Goal: Obtain resource: Download file/media

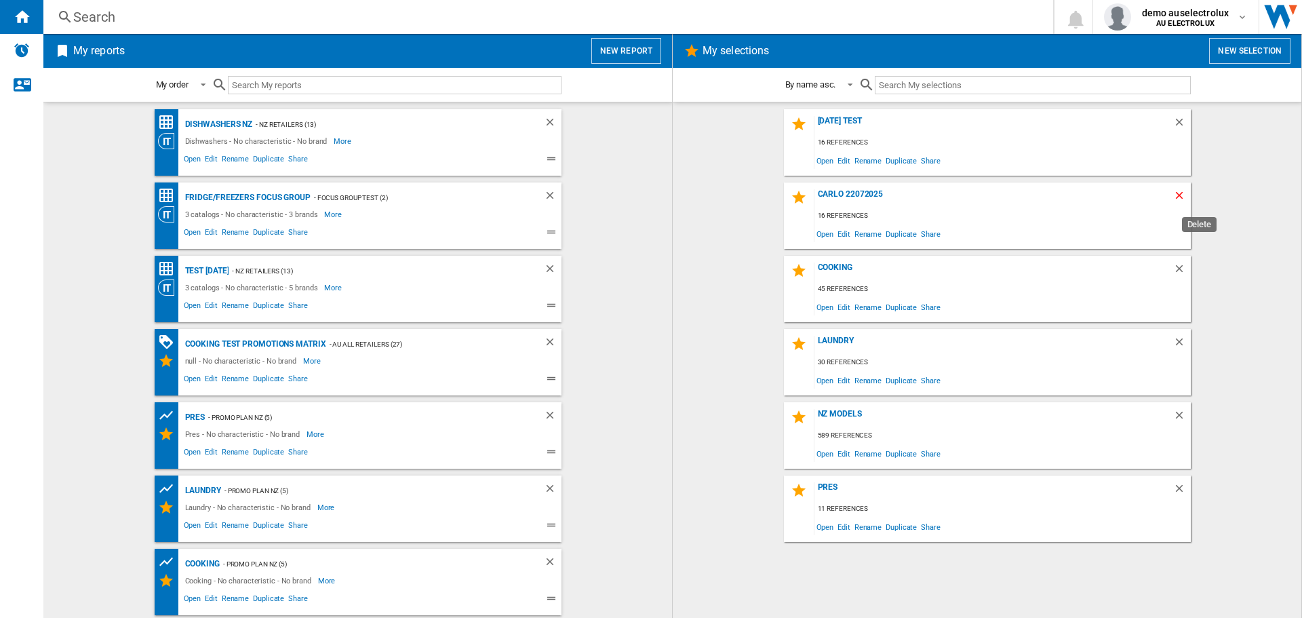
click at [1180, 195] on ng-md-icon "Delete" at bounding box center [1182, 197] width 16 height 16
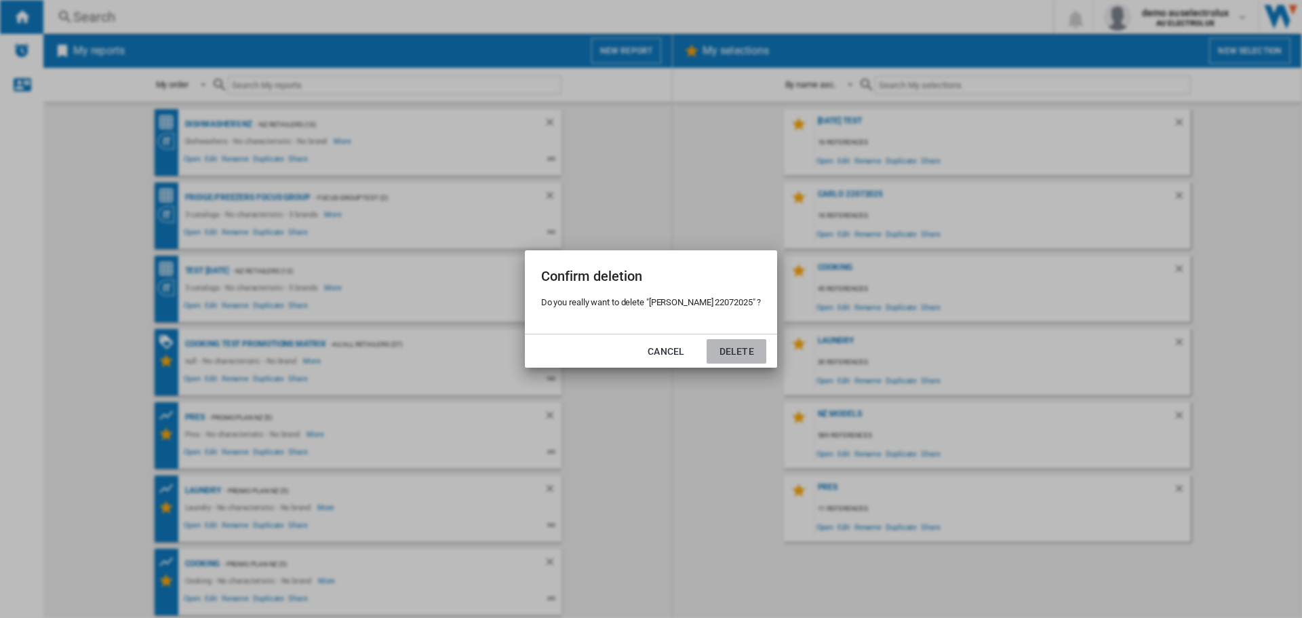
click at [733, 349] on button "Delete" at bounding box center [737, 351] width 60 height 24
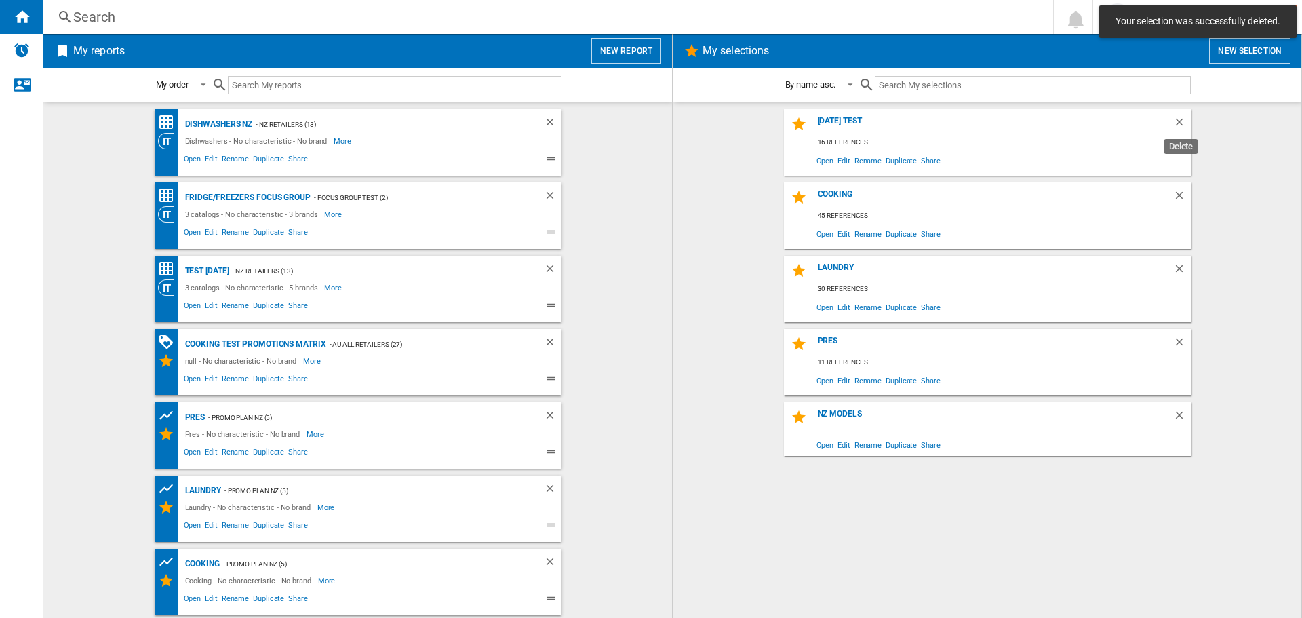
click at [1186, 120] on ng-md-icon "Delete" at bounding box center [1182, 124] width 16 height 16
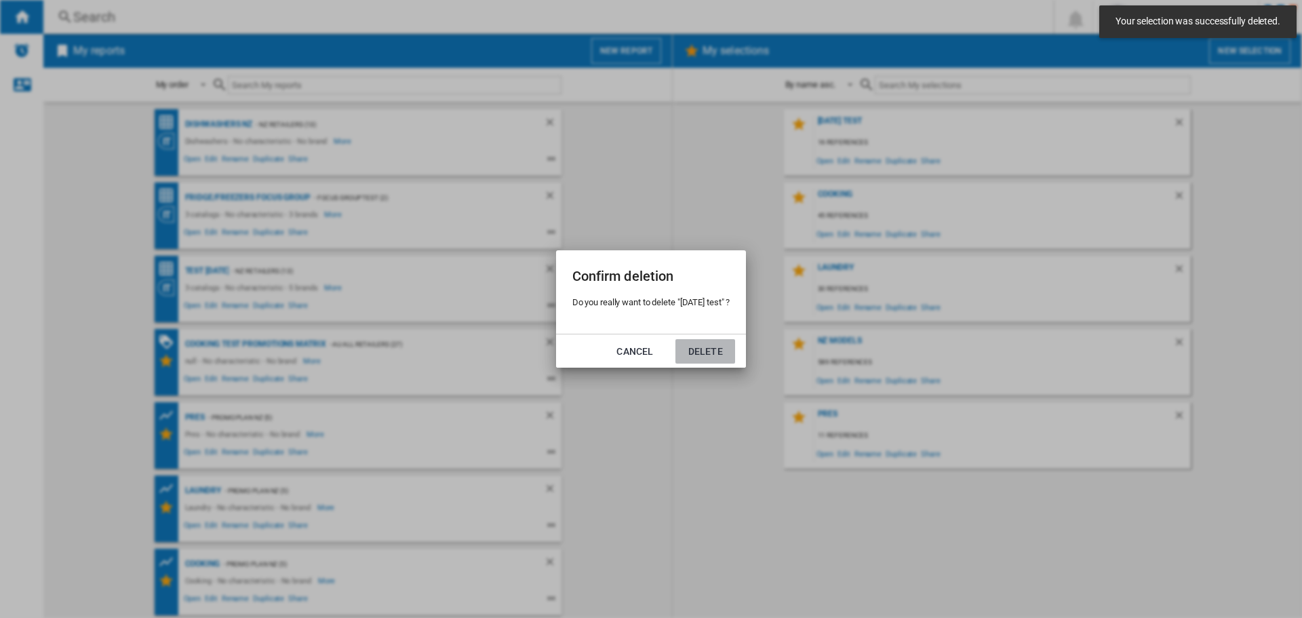
click at [726, 347] on button "Delete" at bounding box center [706, 351] width 60 height 24
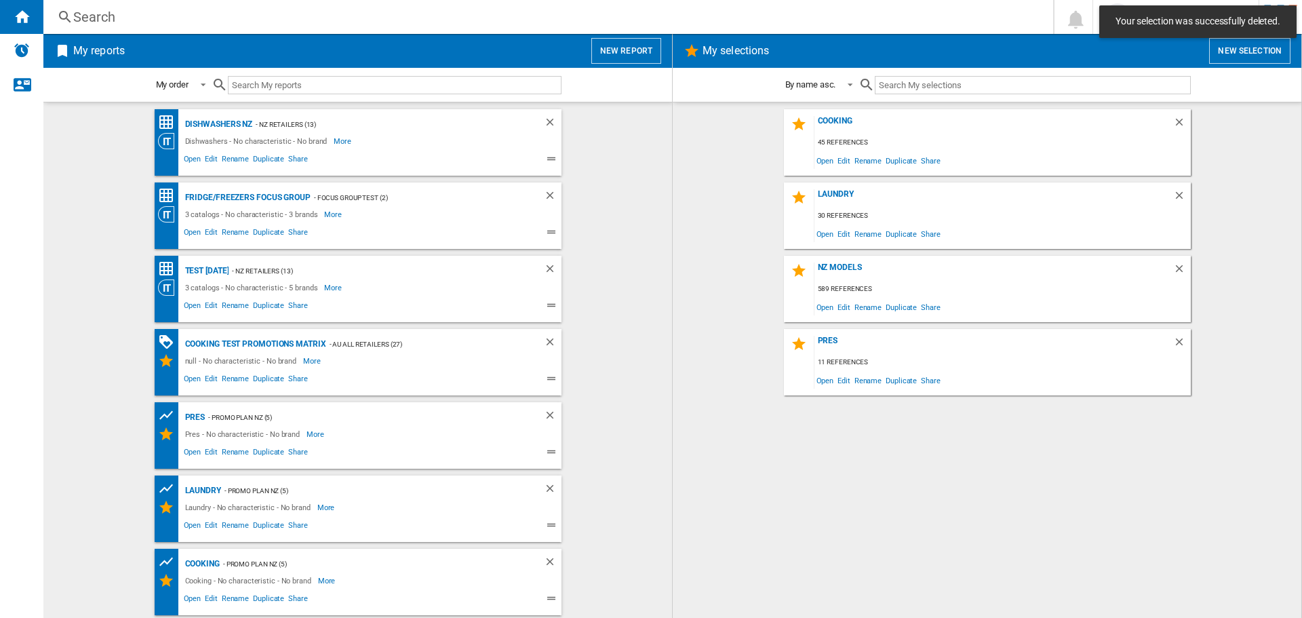
click at [1247, 51] on button "New selection" at bounding box center [1250, 51] width 81 height 26
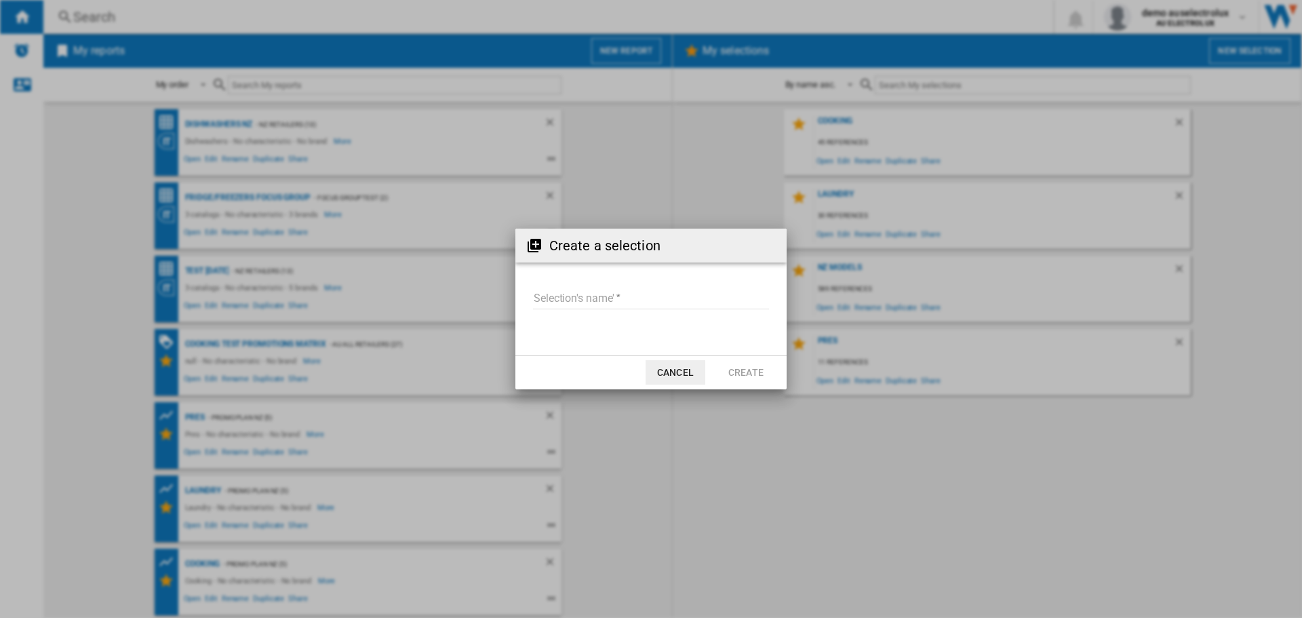
click at [555, 291] on input "Selection's name'" at bounding box center [651, 299] width 236 height 20
type input "**"
click at [758, 373] on button "Create" at bounding box center [746, 372] width 60 height 24
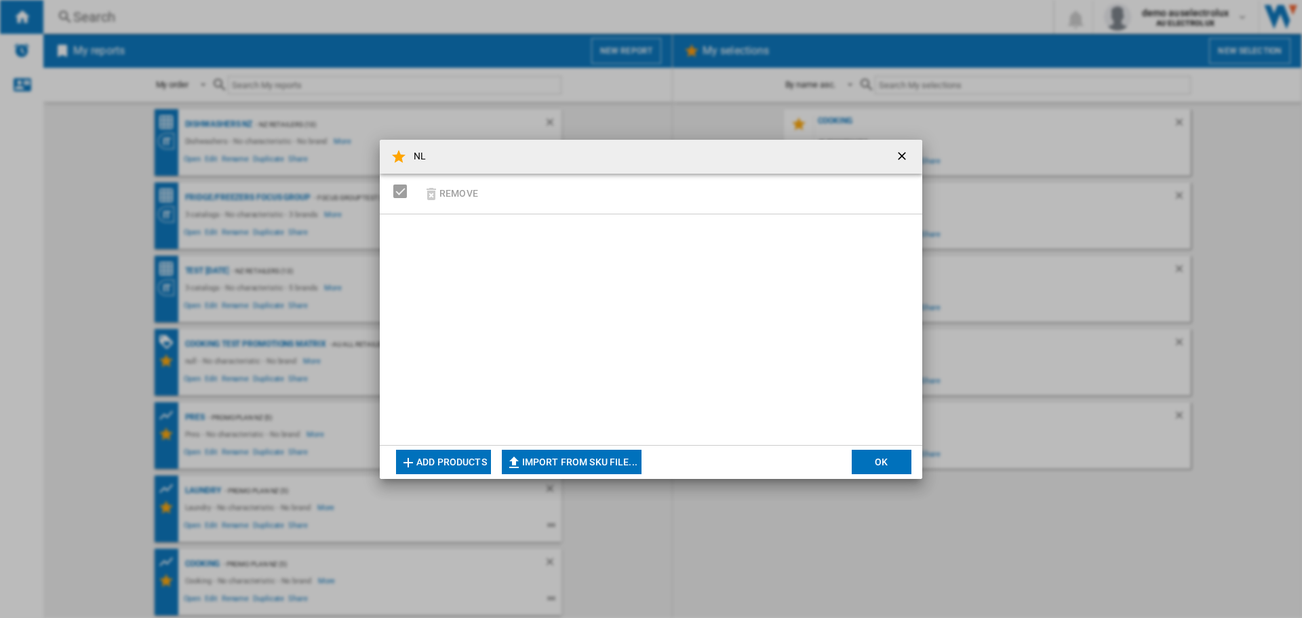
click at [580, 455] on button "Import from SKU file..." at bounding box center [572, 462] width 140 height 24
click at [554, 467] on button "Import from SKU file..." at bounding box center [572, 462] width 140 height 24
type input "**********"
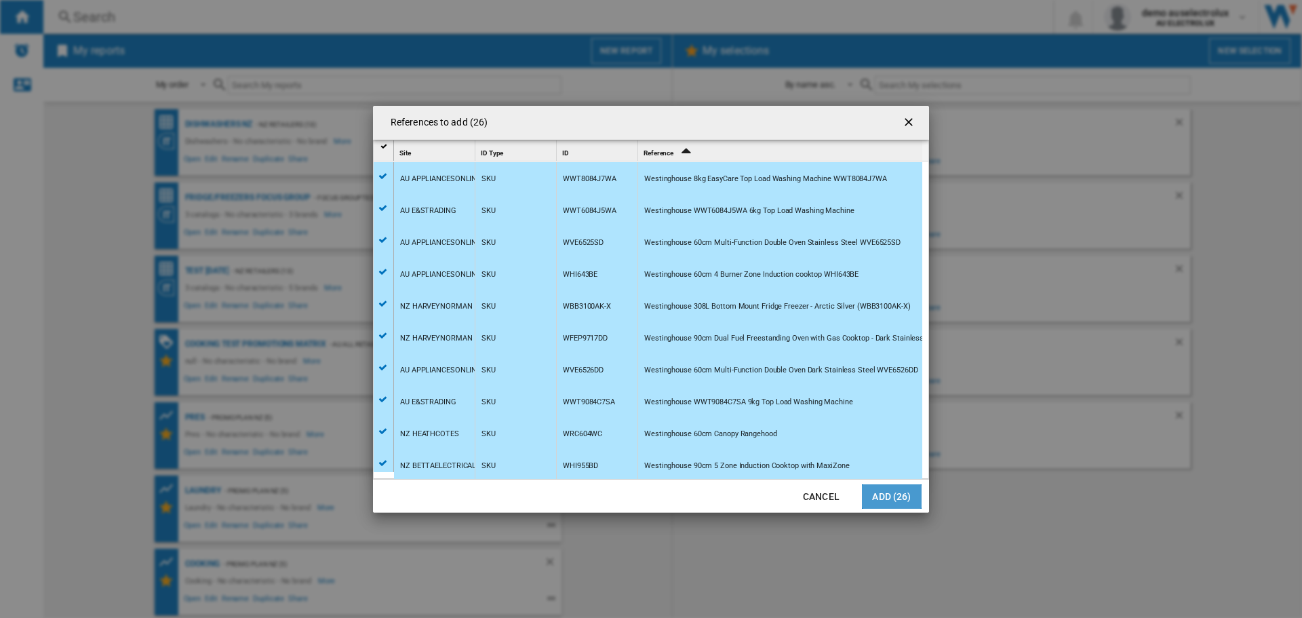
click at [898, 494] on button "Add (26)" at bounding box center [892, 496] width 60 height 24
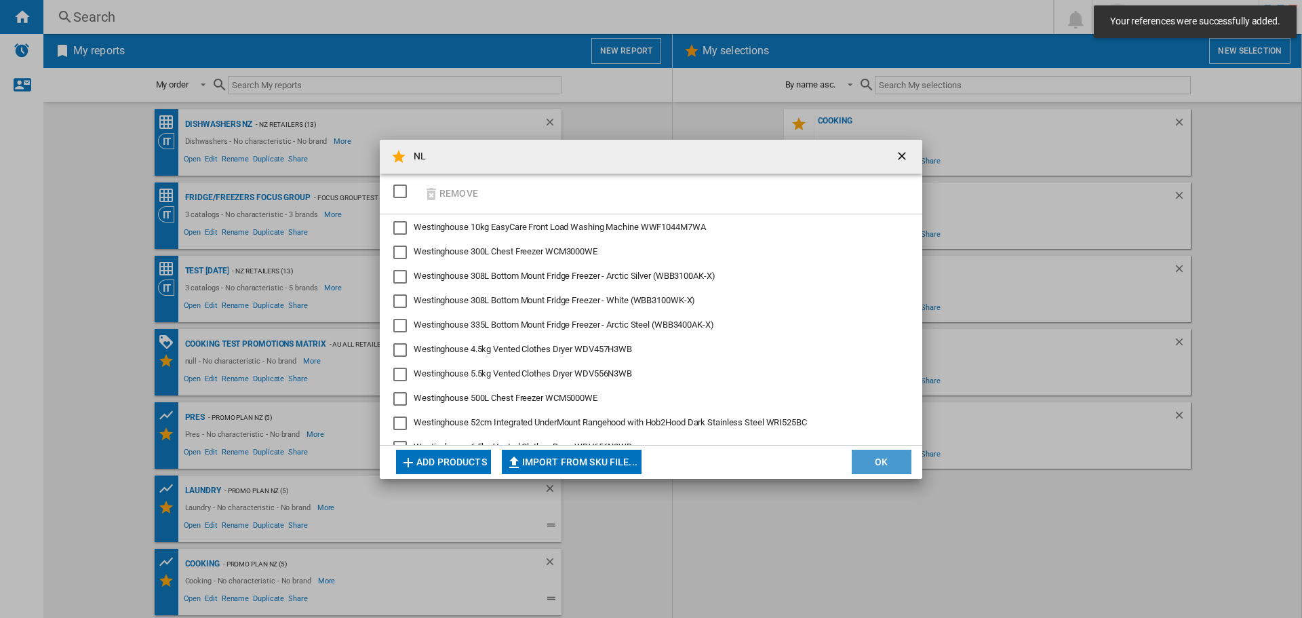
click at [885, 463] on button "OK" at bounding box center [882, 462] width 60 height 24
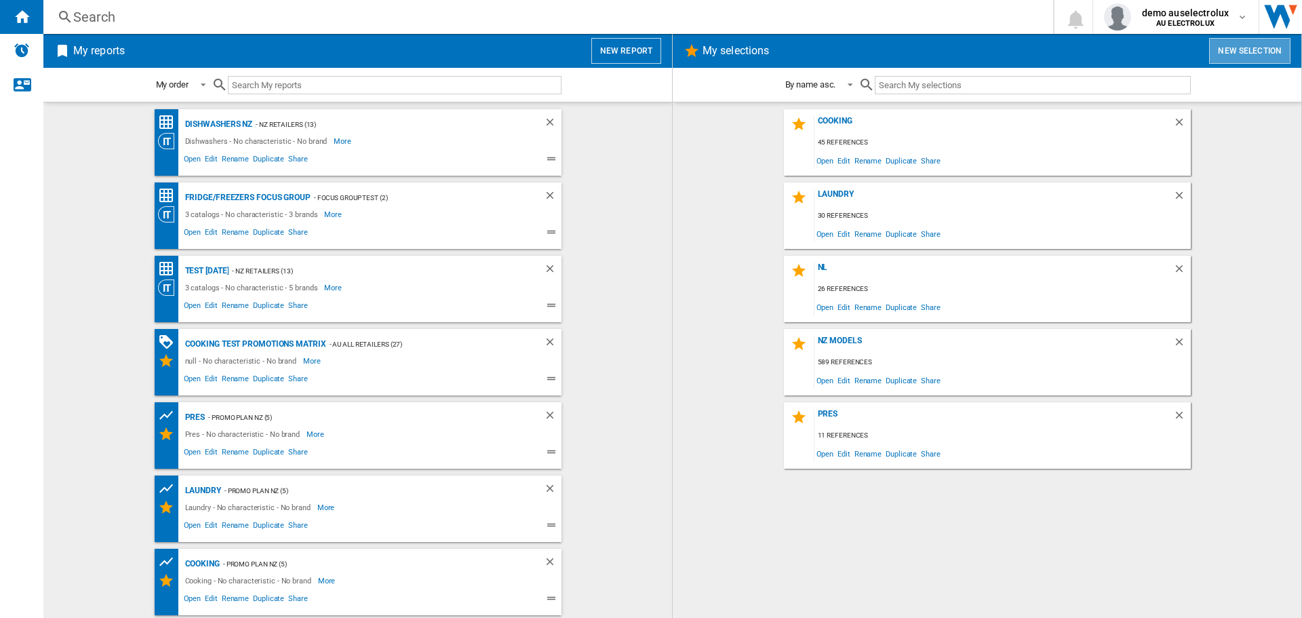
click at [1226, 62] on button "New selection" at bounding box center [1250, 51] width 81 height 26
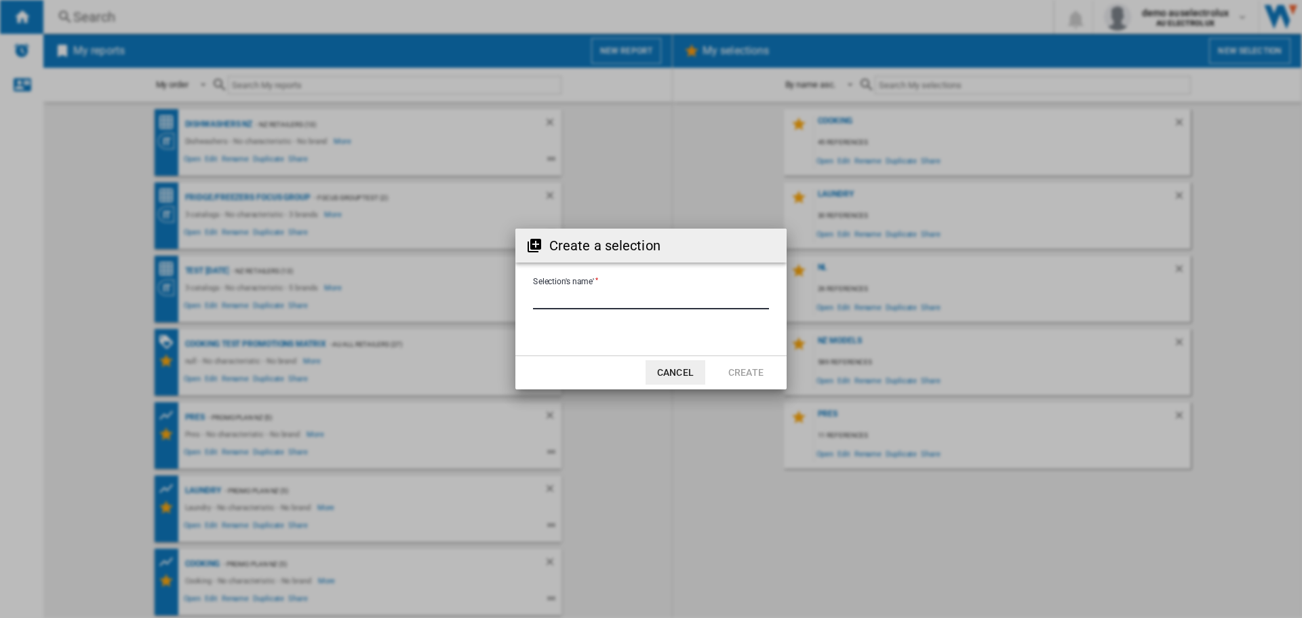
click at [649, 303] on input "Selection's name'" at bounding box center [651, 299] width 236 height 20
type input "**"
click at [735, 372] on button "Create" at bounding box center [746, 372] width 60 height 24
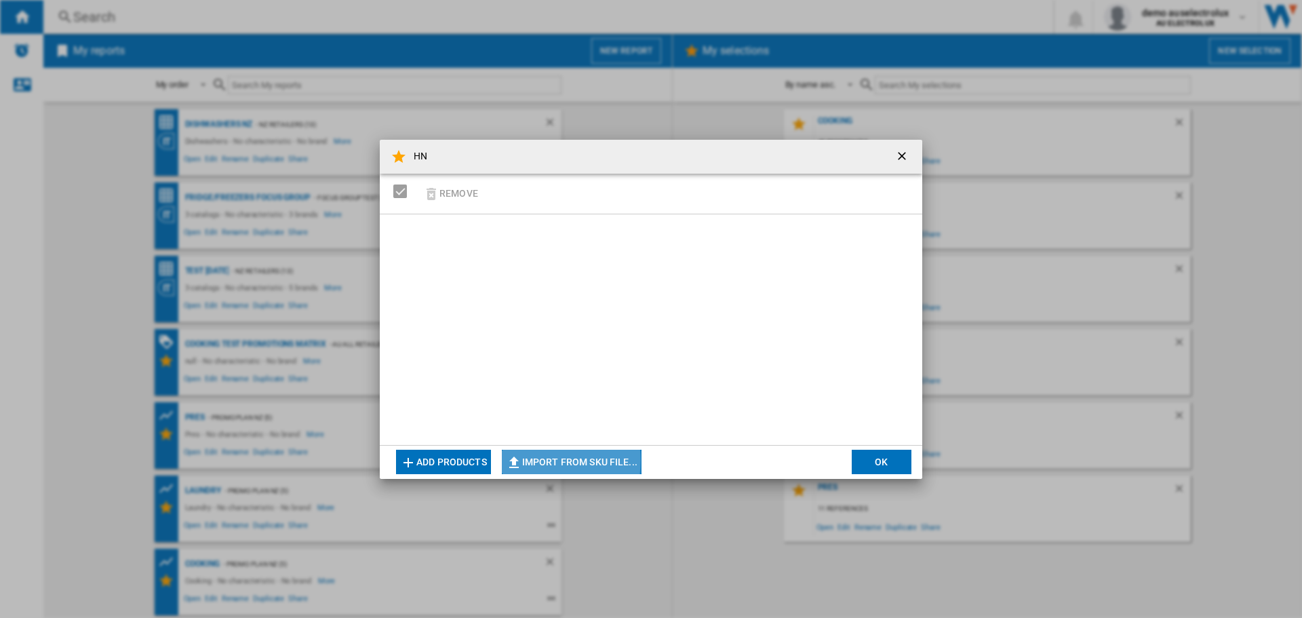
click at [542, 461] on button "Import from SKU file..." at bounding box center [572, 462] width 140 height 24
type input "**********"
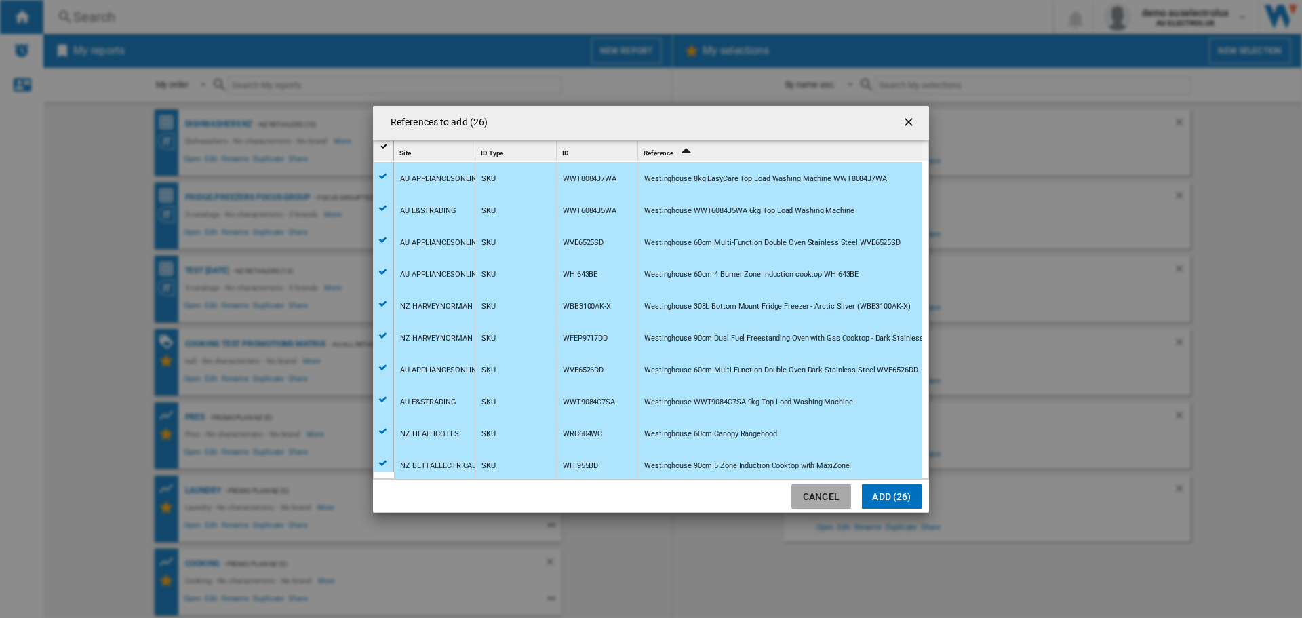
click at [824, 506] on button "Cancel" at bounding box center [822, 496] width 60 height 24
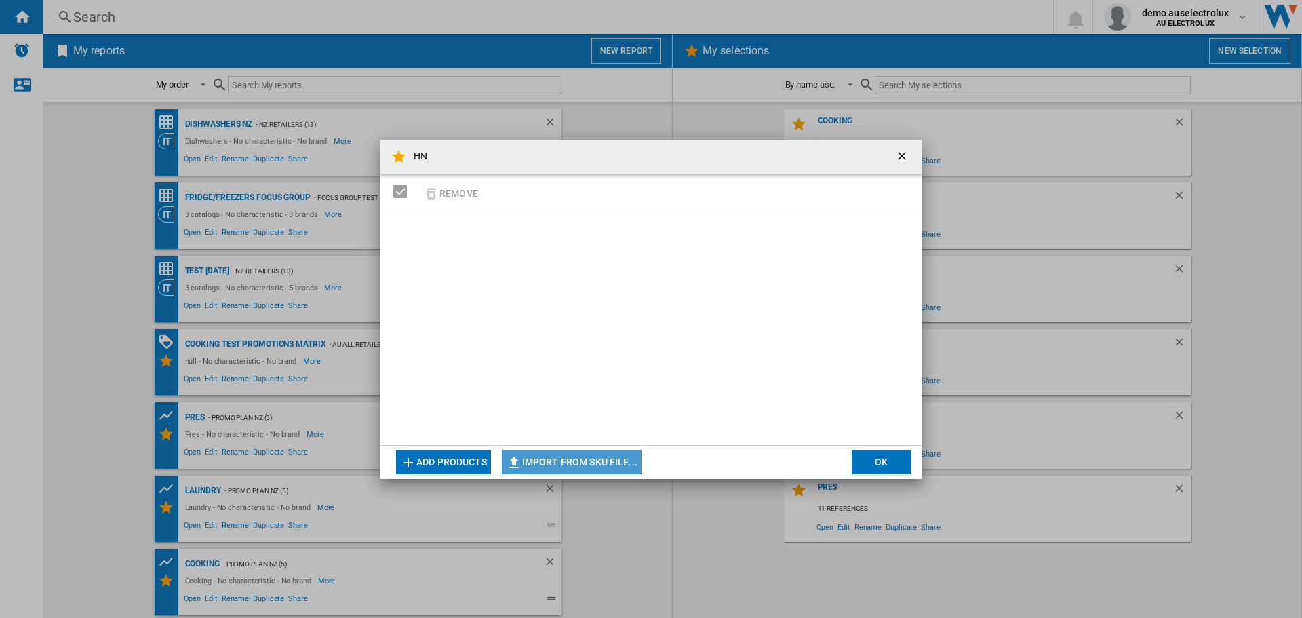
click at [579, 461] on button "Import from SKU file..." at bounding box center [572, 462] width 140 height 24
type input "**********"
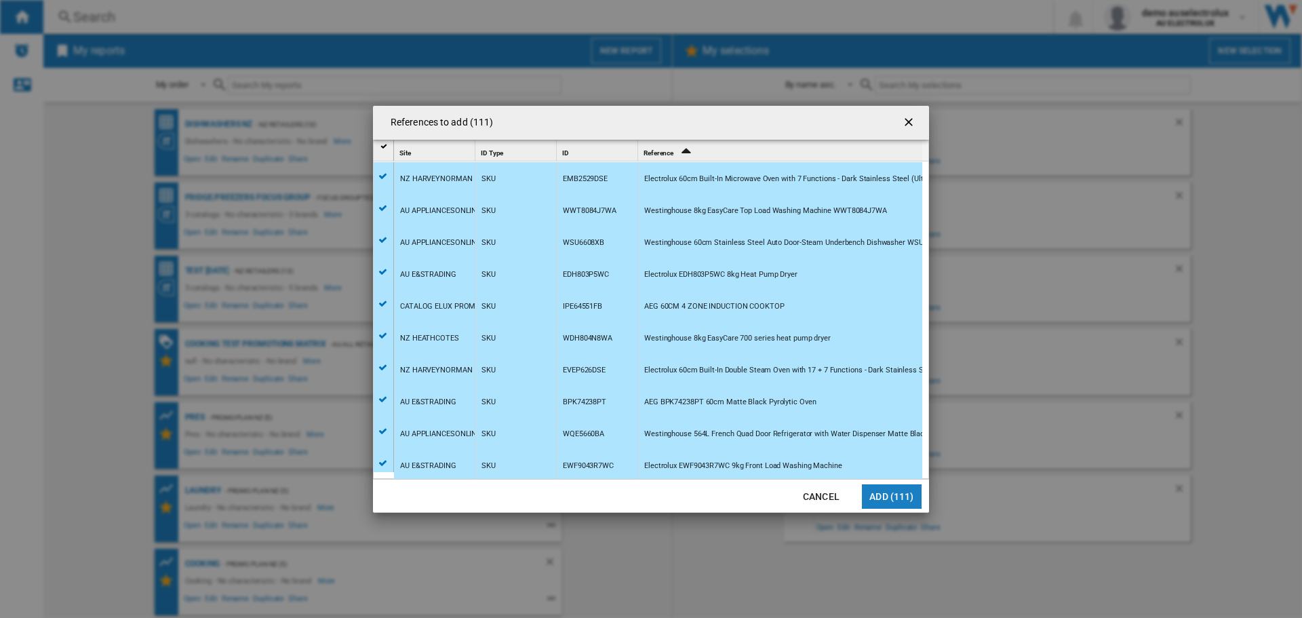
click at [898, 495] on button "Add (111)" at bounding box center [892, 496] width 60 height 24
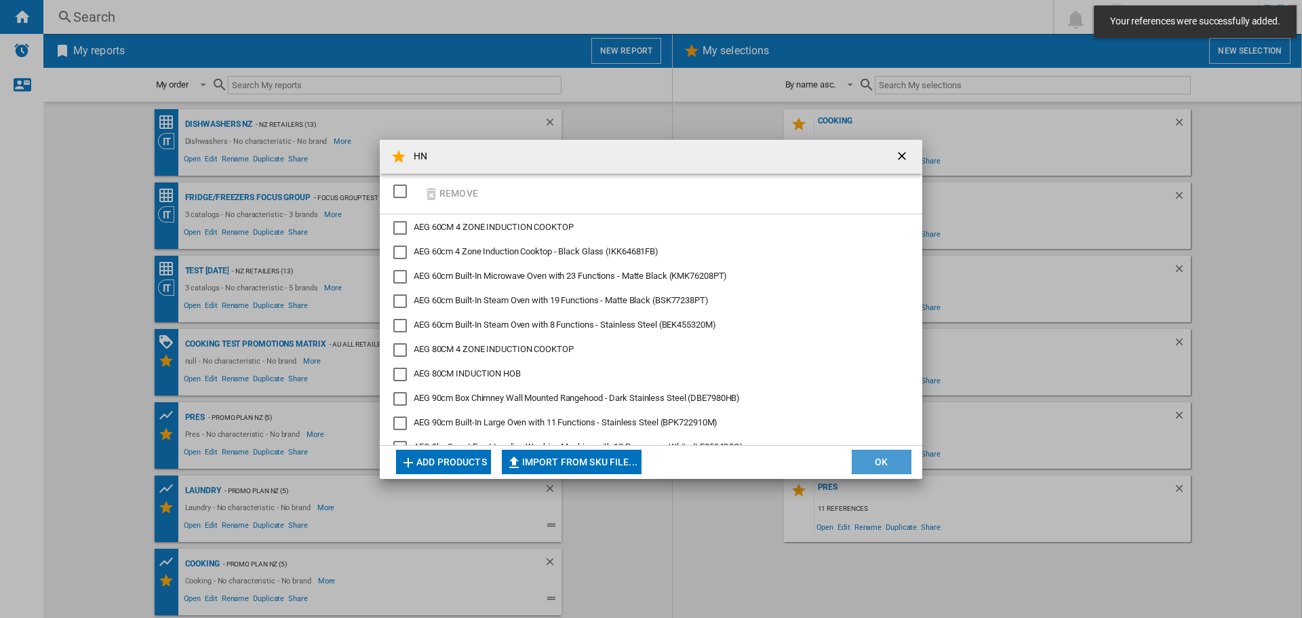
click at [882, 458] on button "OK" at bounding box center [882, 462] width 60 height 24
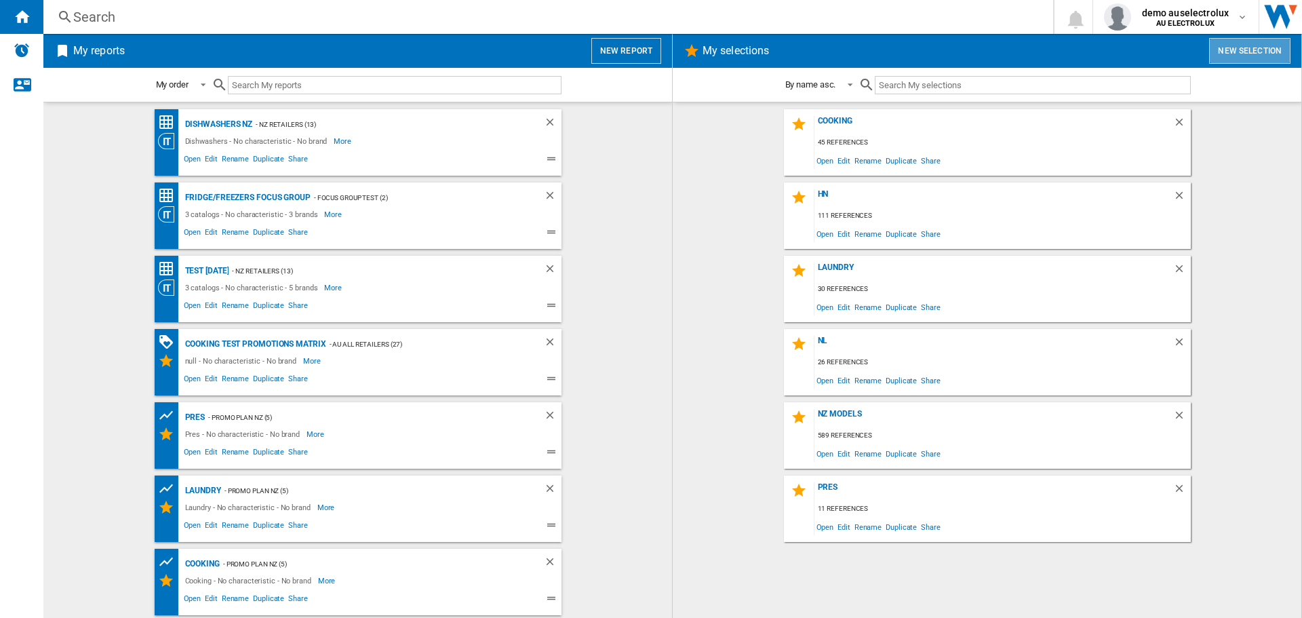
click at [1247, 50] on button "New selection" at bounding box center [1250, 51] width 81 height 26
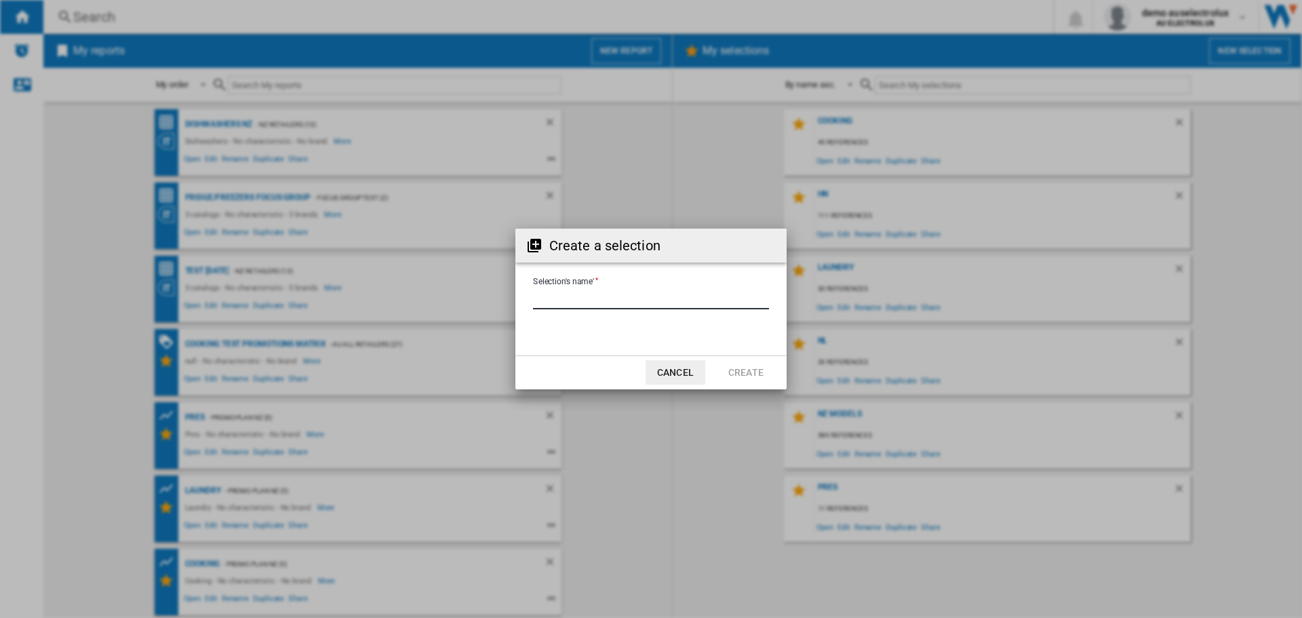
click at [625, 294] on input "Selection's name'" at bounding box center [651, 299] width 236 height 20
type input "*****"
click at [762, 376] on button "Create" at bounding box center [746, 372] width 60 height 24
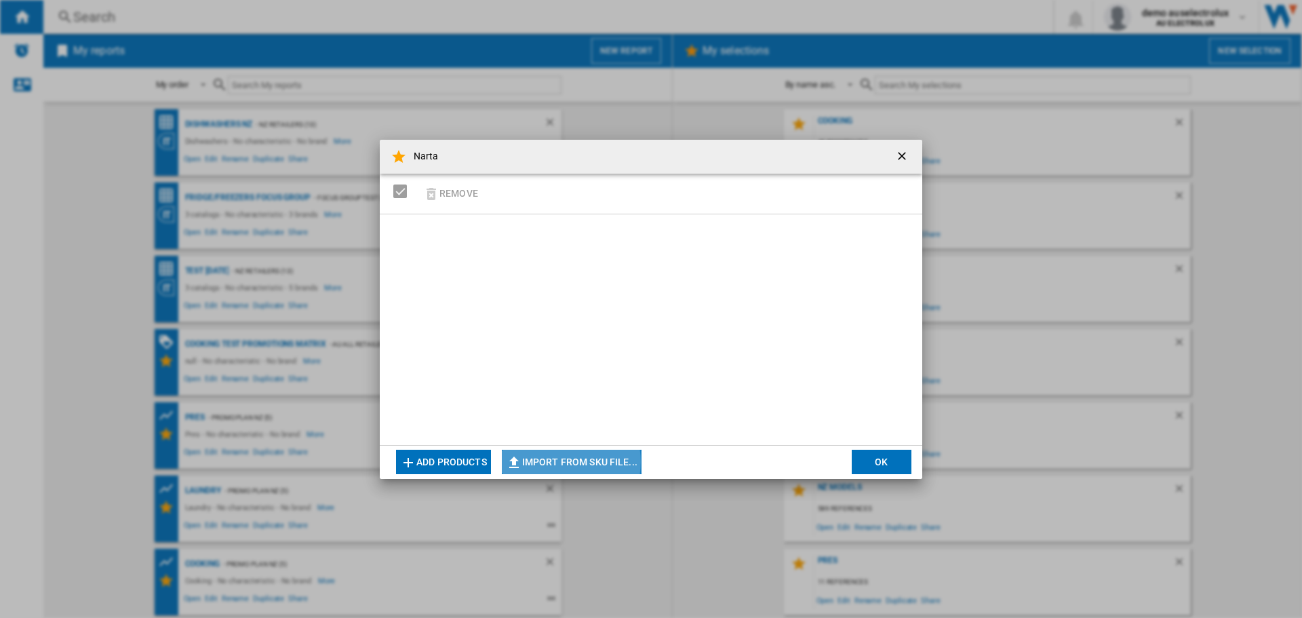
click at [554, 462] on button "Import from SKU file..." at bounding box center [572, 462] width 140 height 24
type input "**********"
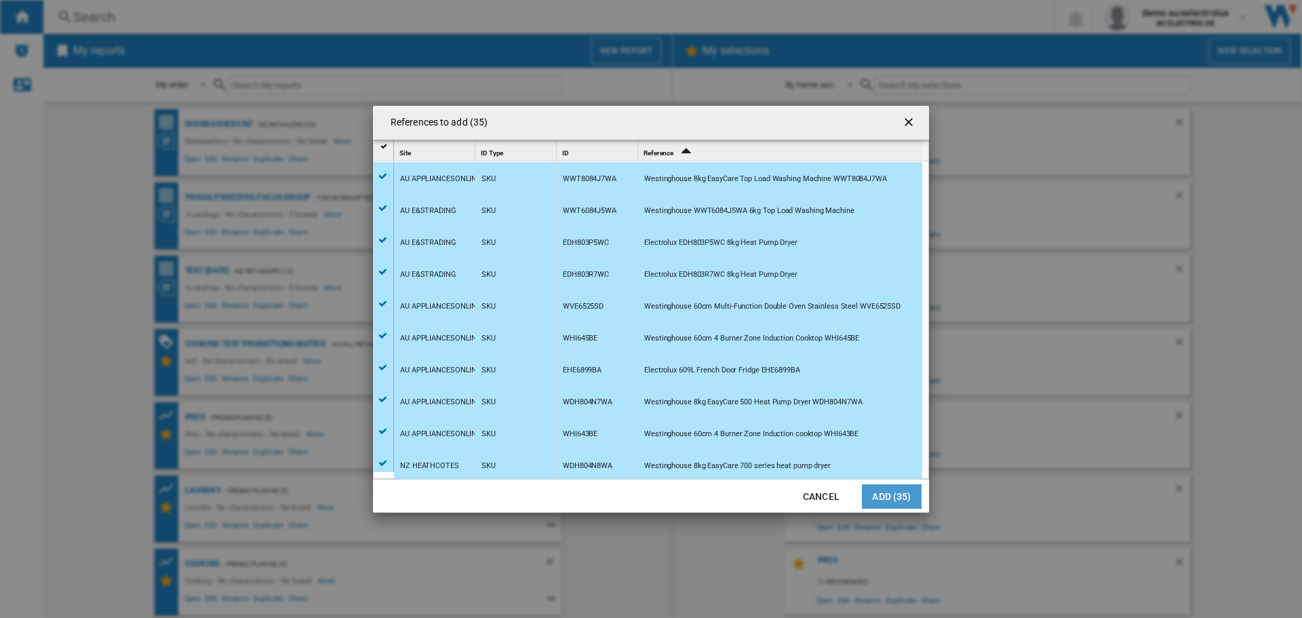
click at [898, 497] on button "Add (35)" at bounding box center [892, 496] width 60 height 24
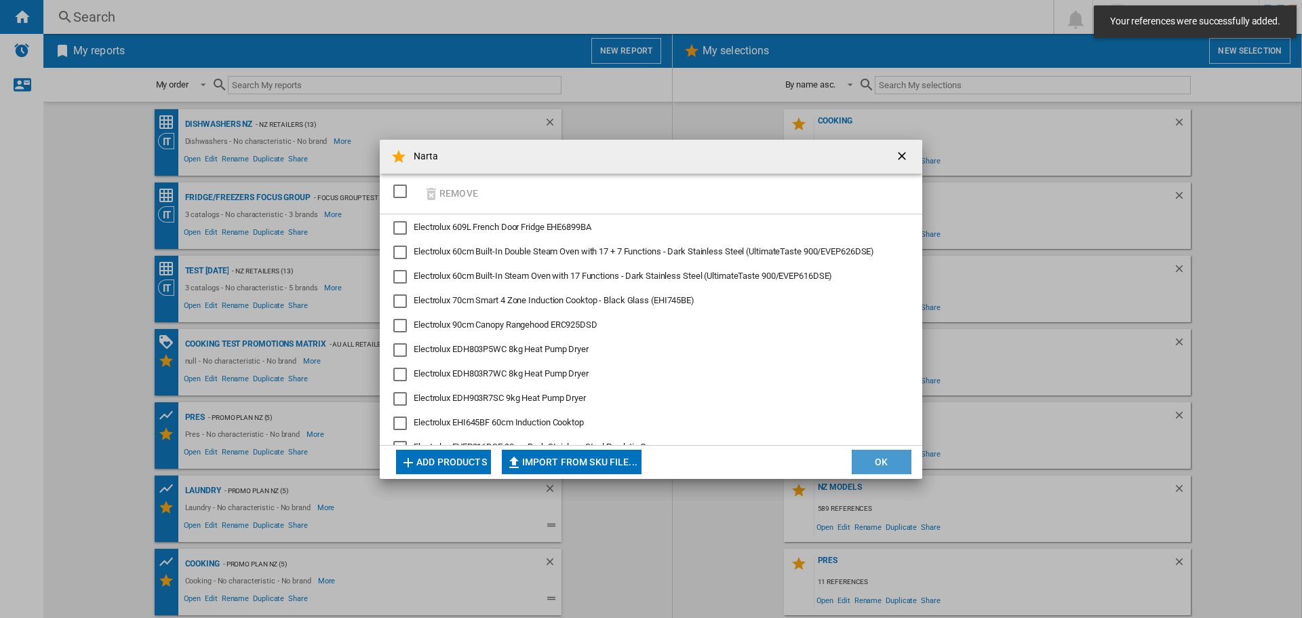
click at [888, 454] on button "OK" at bounding box center [882, 462] width 60 height 24
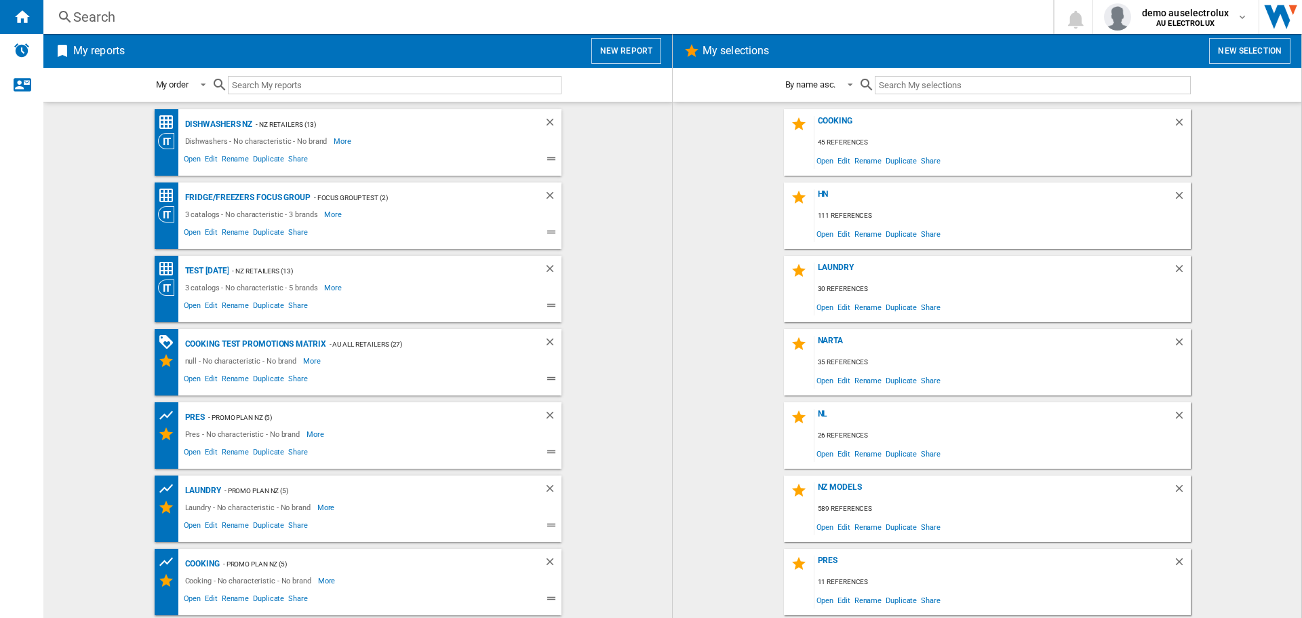
click at [1261, 210] on wk-selection "HN 111 references Open Edit Rename Duplicate Share" at bounding box center [988, 215] width 602 height 66
click at [610, 51] on button "New report" at bounding box center [627, 51] width 70 height 26
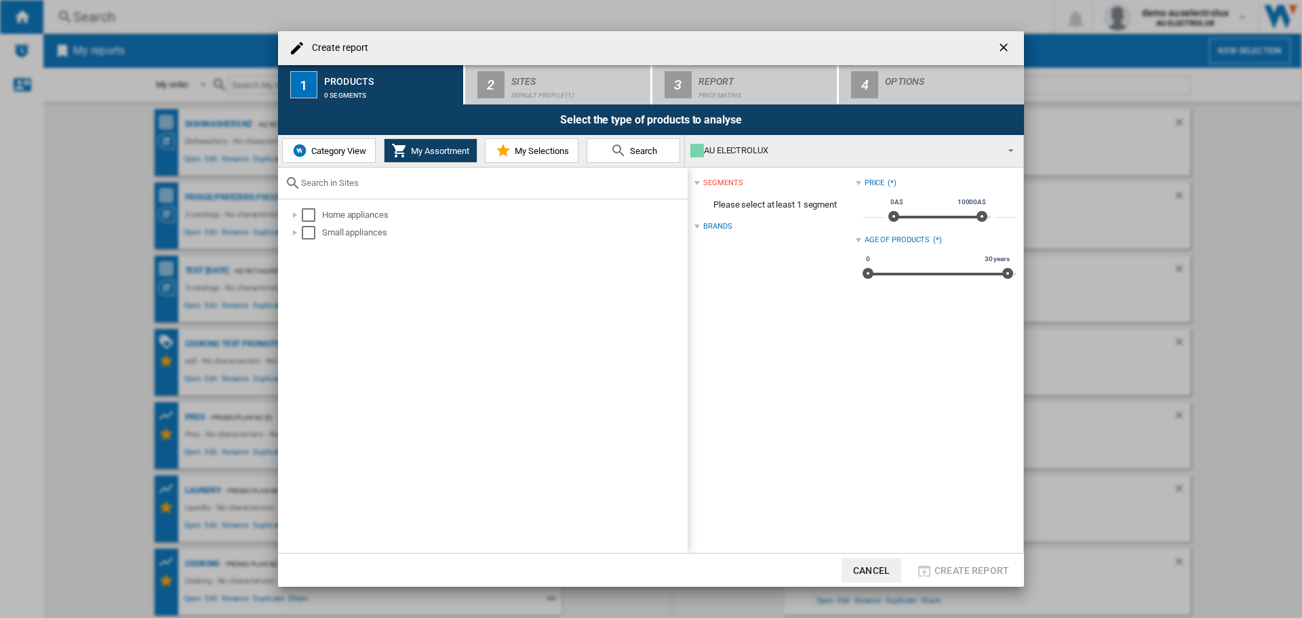
click at [523, 150] on span "My Selections" at bounding box center [540, 151] width 58 height 10
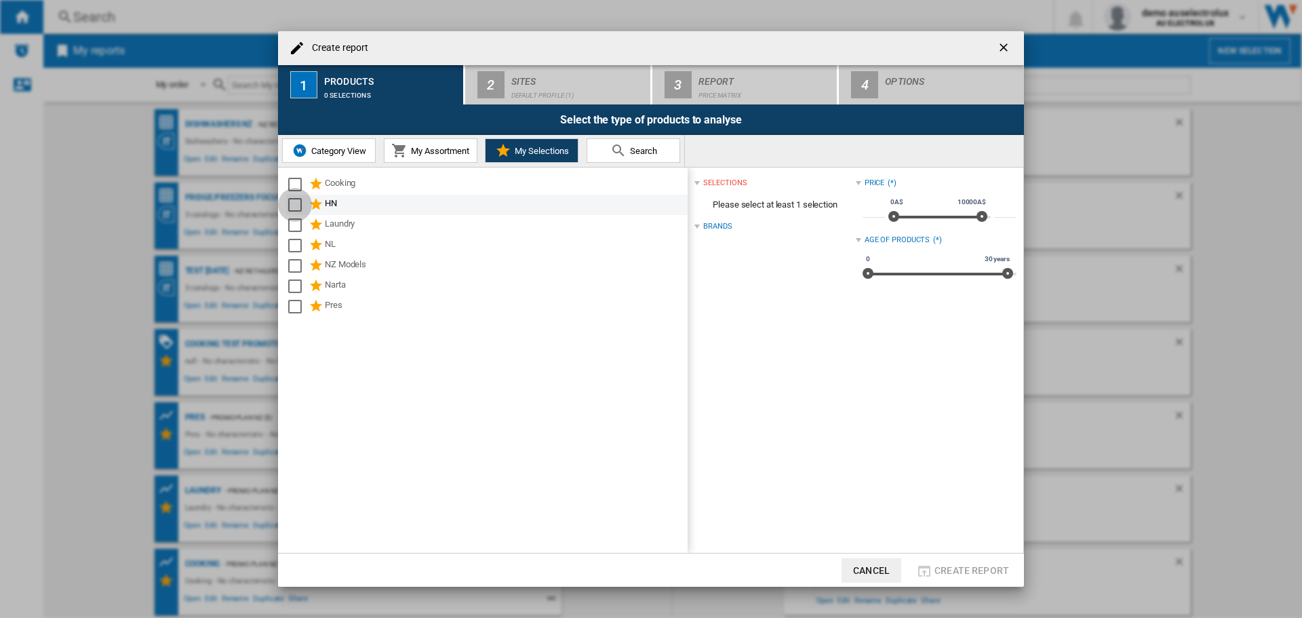
click at [292, 207] on div "Select" at bounding box center [295, 205] width 14 height 14
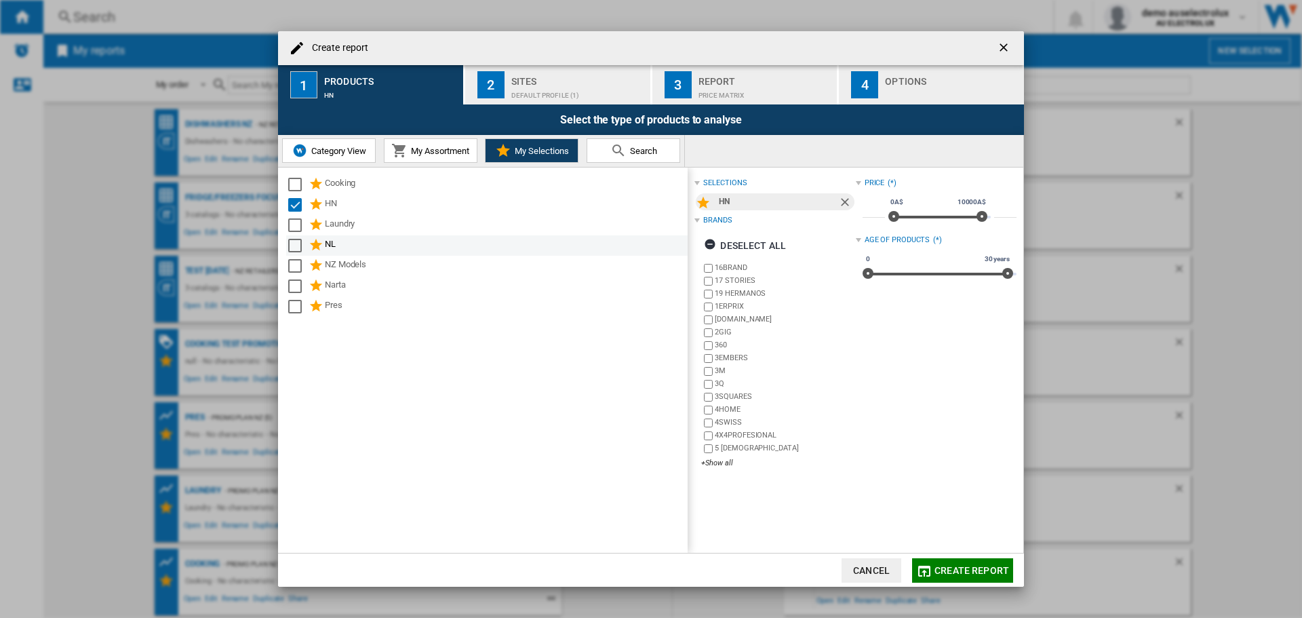
click at [287, 247] on div "NL" at bounding box center [487, 245] width 402 height 20
click at [292, 248] on div "Select" at bounding box center [295, 246] width 14 height 14
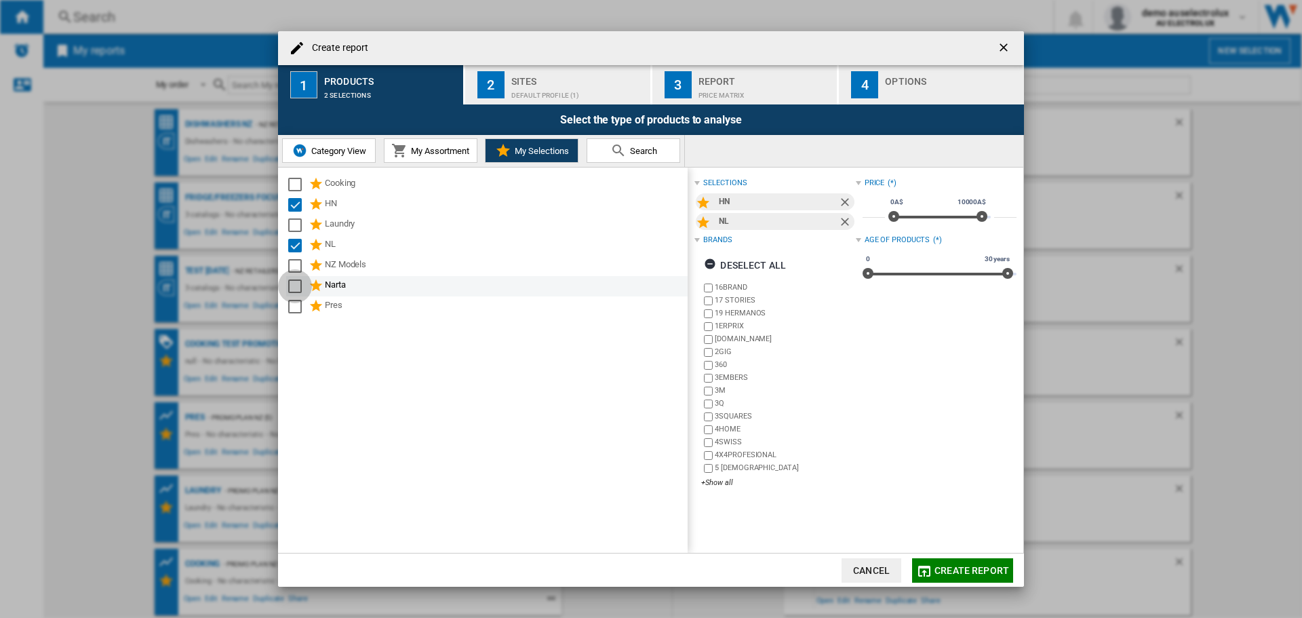
click at [292, 282] on div "Select" at bounding box center [295, 286] width 14 height 14
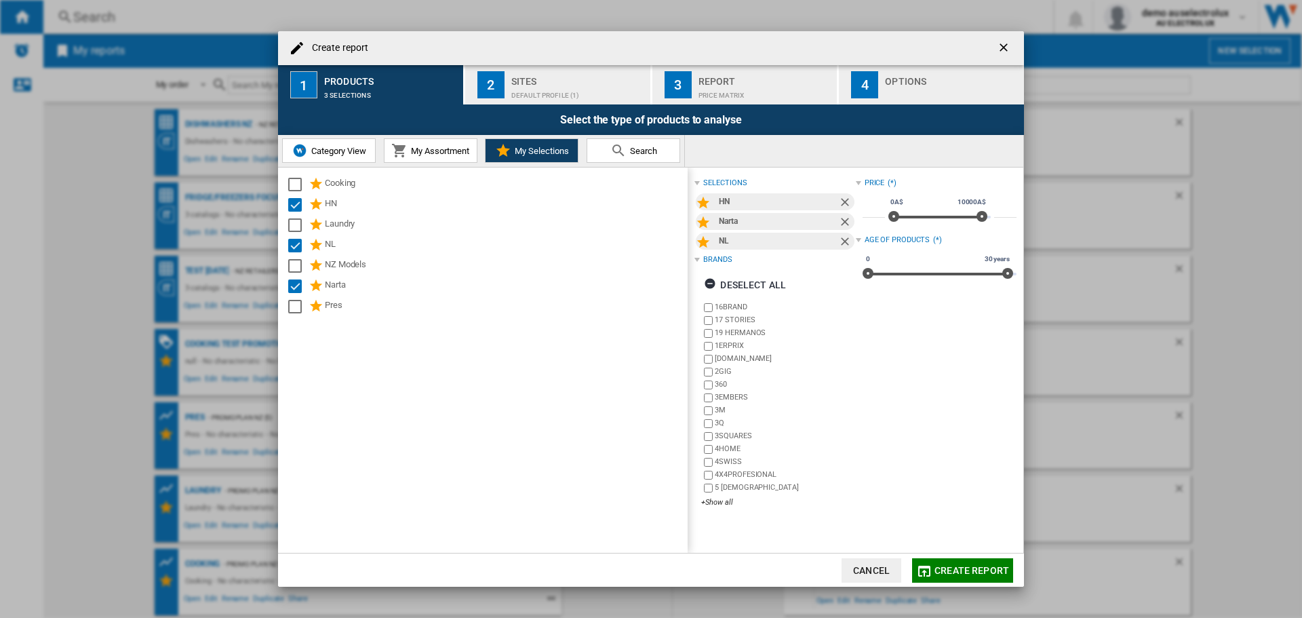
click at [535, 90] on div "Default profile (1)" at bounding box center [578, 92] width 134 height 14
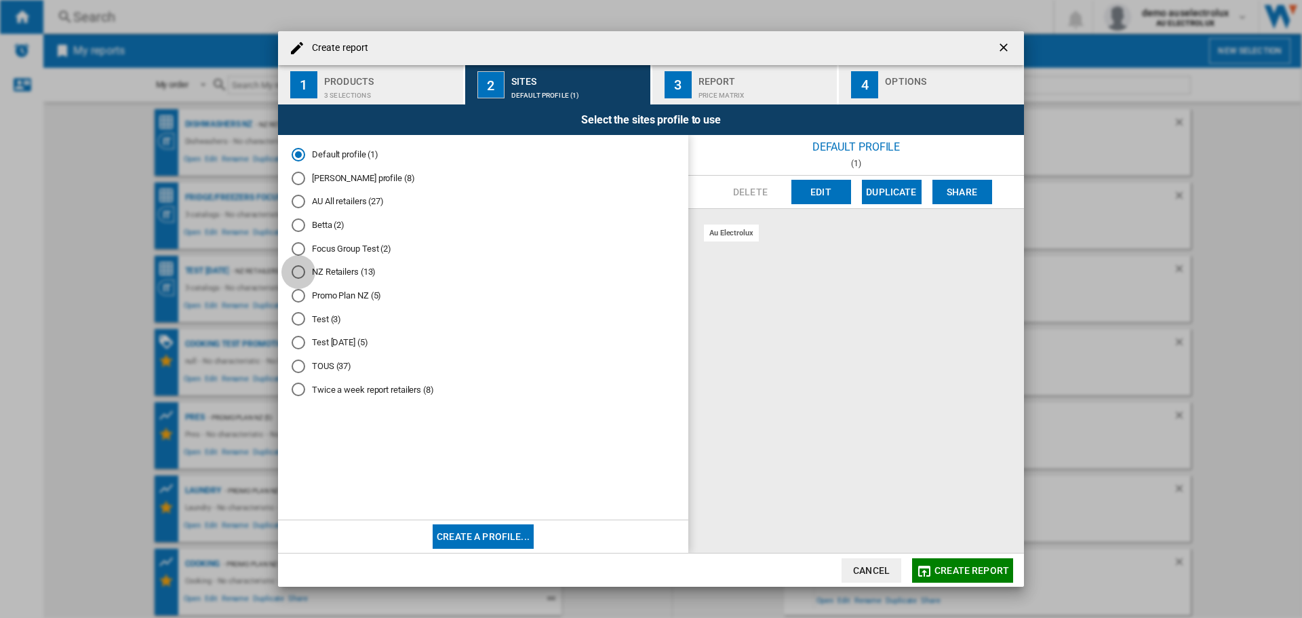
click at [299, 271] on div "NZ Retailers (13)" at bounding box center [299, 272] width 14 height 14
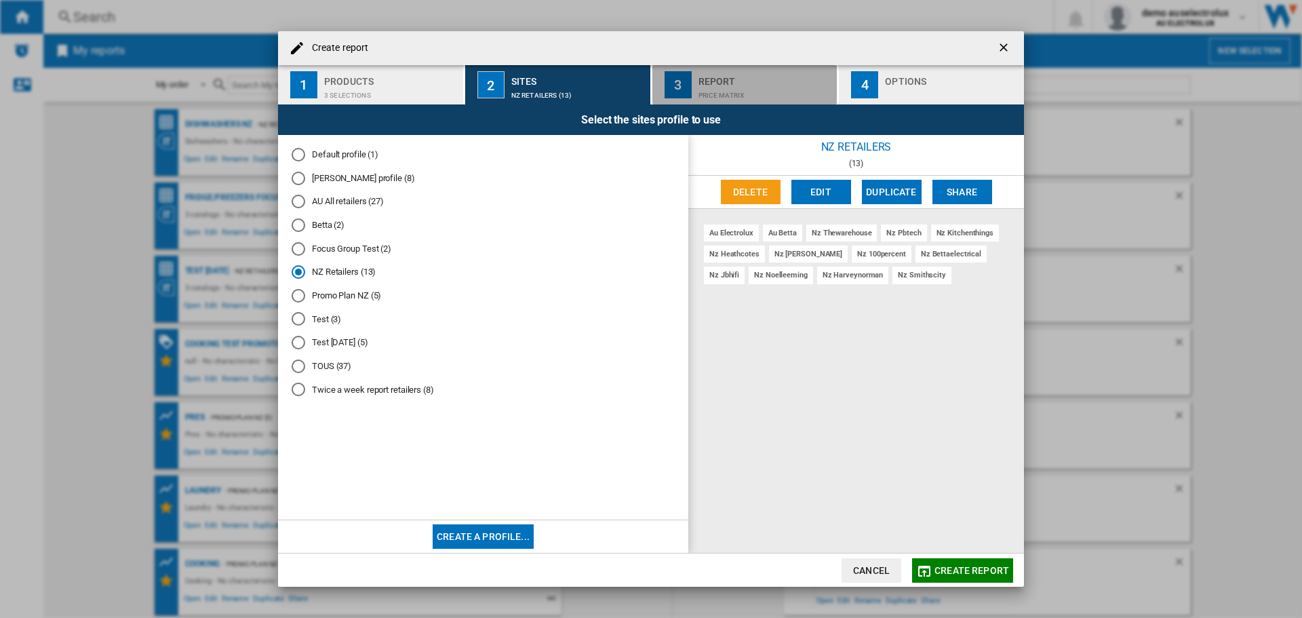
click at [699, 87] on div "Price Matrix" at bounding box center [766, 92] width 134 height 14
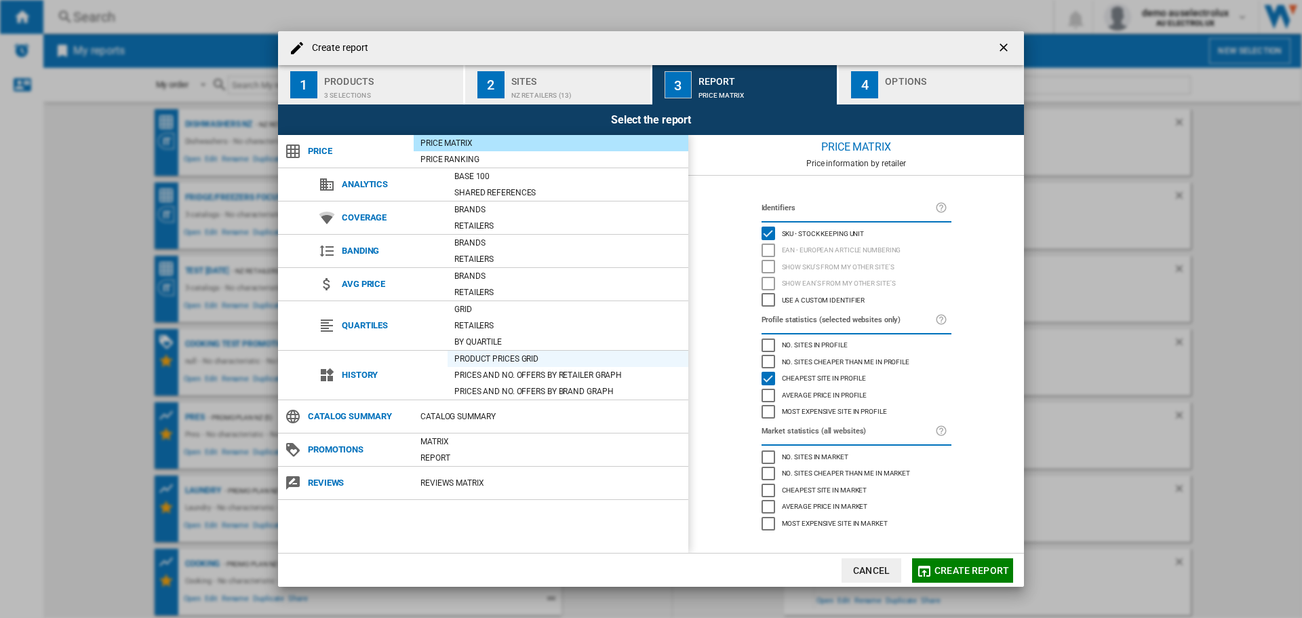
click at [480, 356] on div "Product prices grid" at bounding box center [568, 359] width 241 height 14
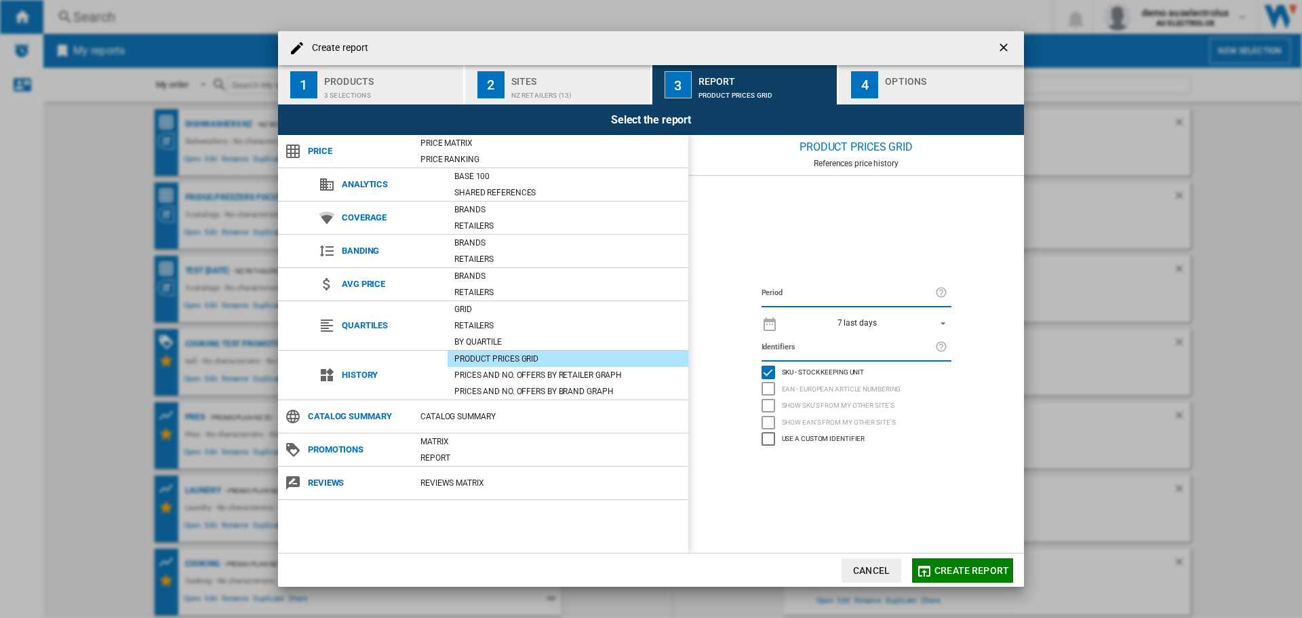
click at [851, 324] on div "7 last days" at bounding box center [857, 322] width 39 height 9
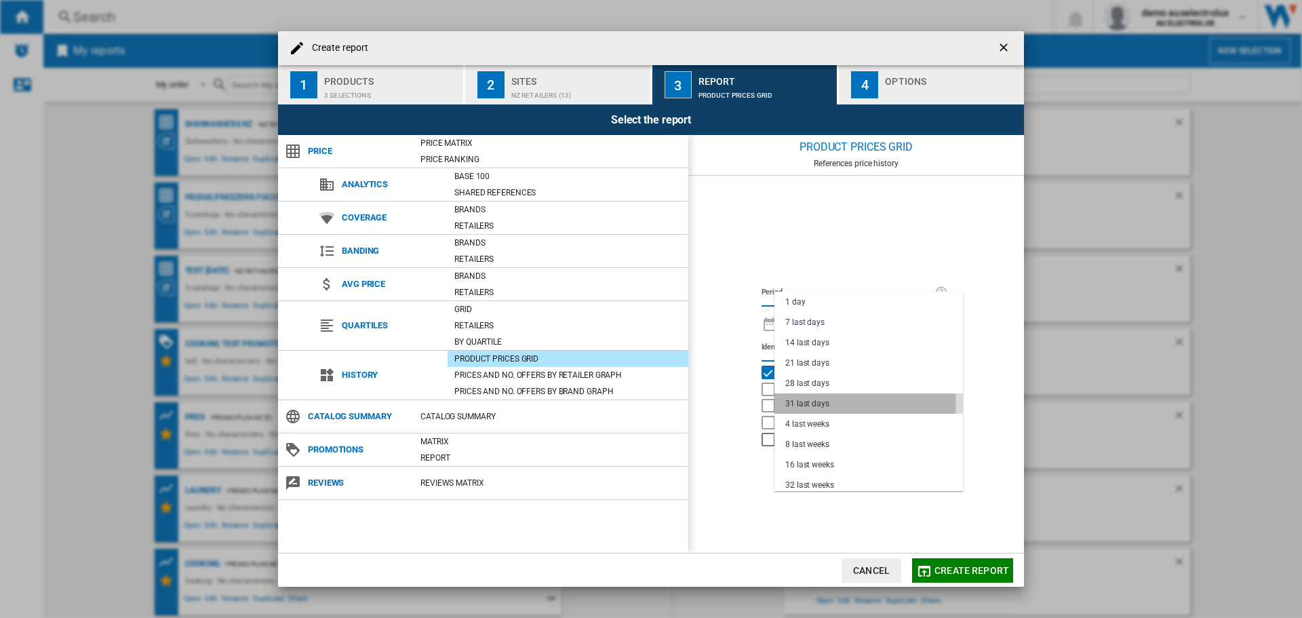
click at [799, 403] on div "31 last days" at bounding box center [808, 404] width 44 height 12
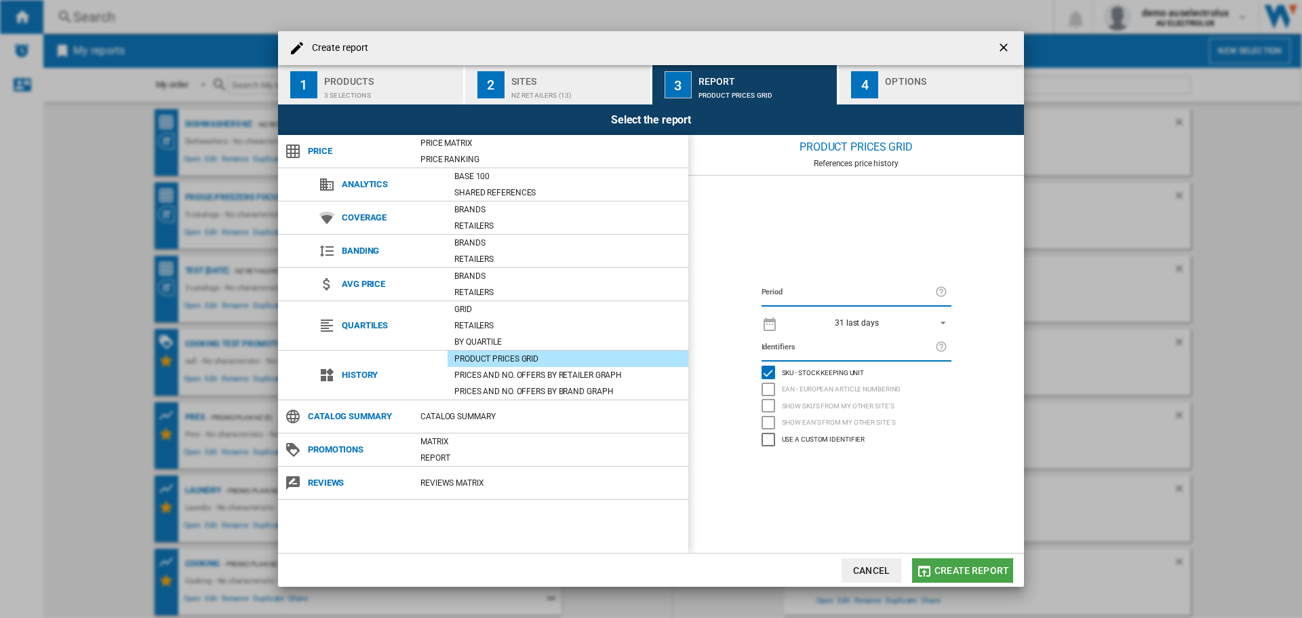
click at [982, 567] on span "Create report" at bounding box center [972, 570] width 75 height 11
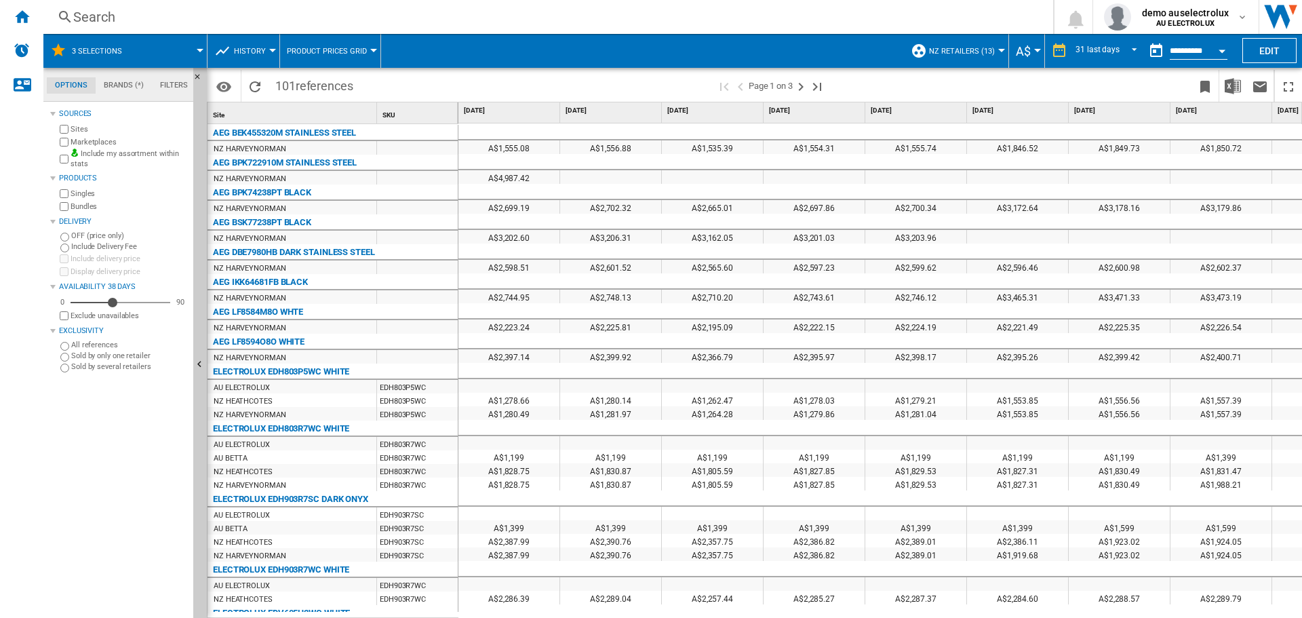
click at [197, 52] on span at bounding box center [170, 51] width 59 height 34
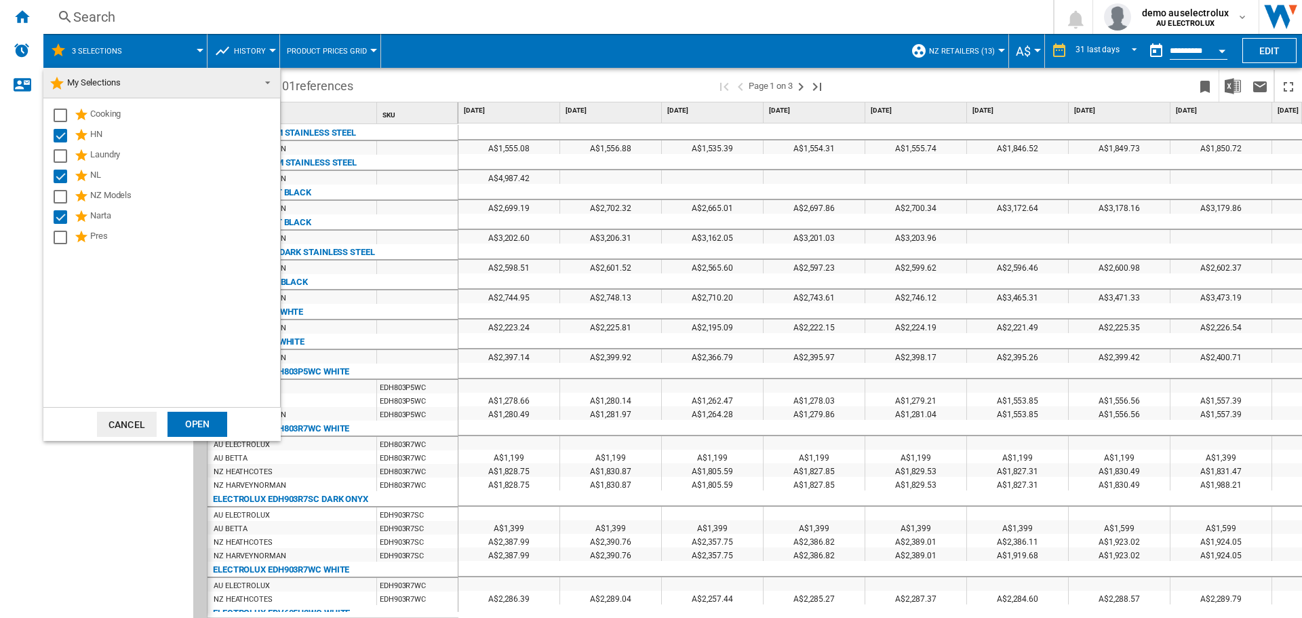
click at [446, 93] on md-backdrop at bounding box center [651, 309] width 1302 height 618
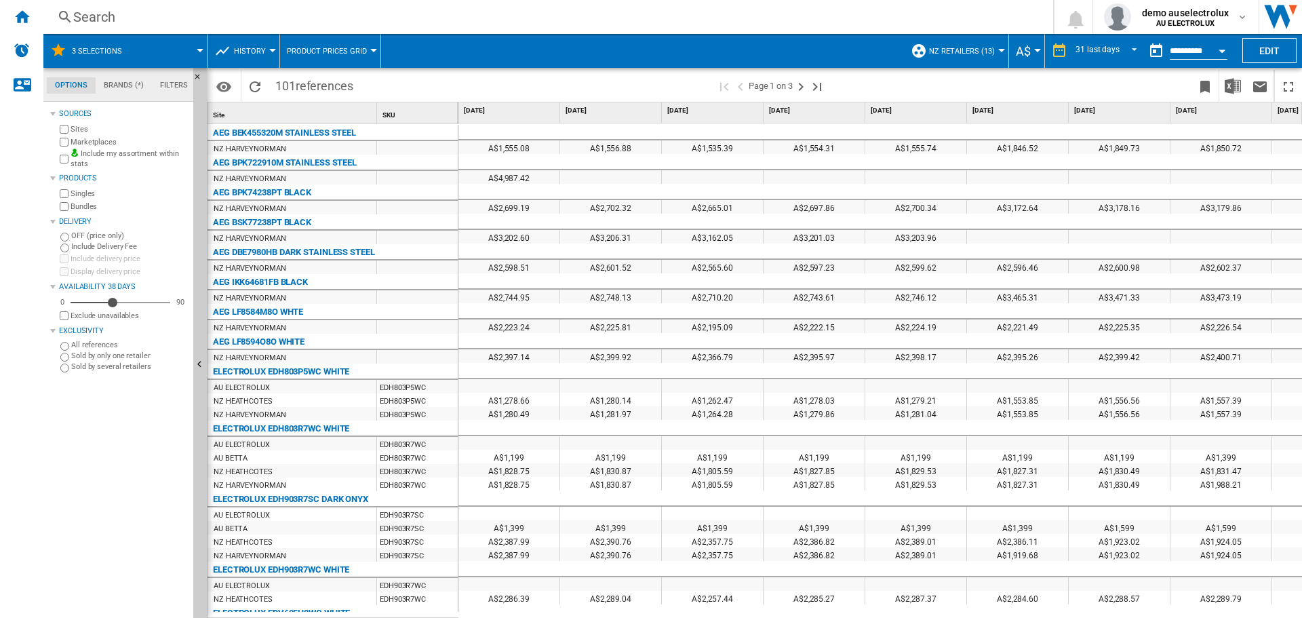
click at [198, 49] on div at bounding box center [200, 50] width 7 height 3
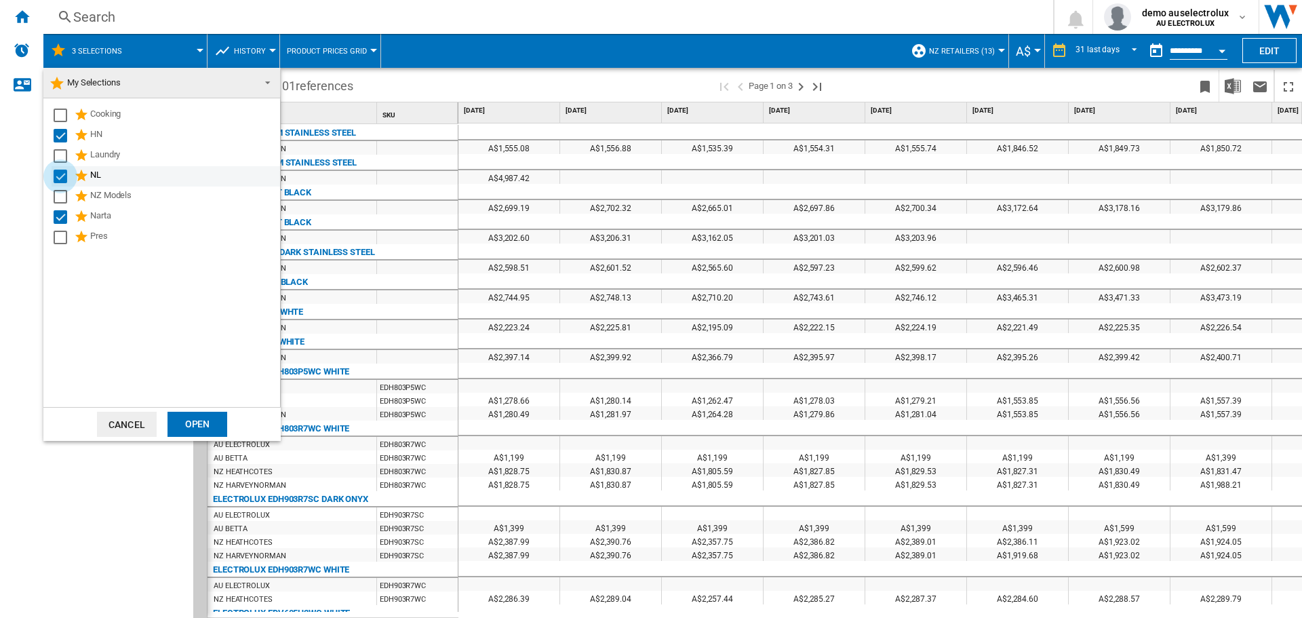
click at [59, 174] on div "Select" at bounding box center [61, 177] width 14 height 14
click at [62, 220] on div "Select" at bounding box center [61, 217] width 14 height 14
click at [209, 430] on div "Open" at bounding box center [198, 424] width 60 height 25
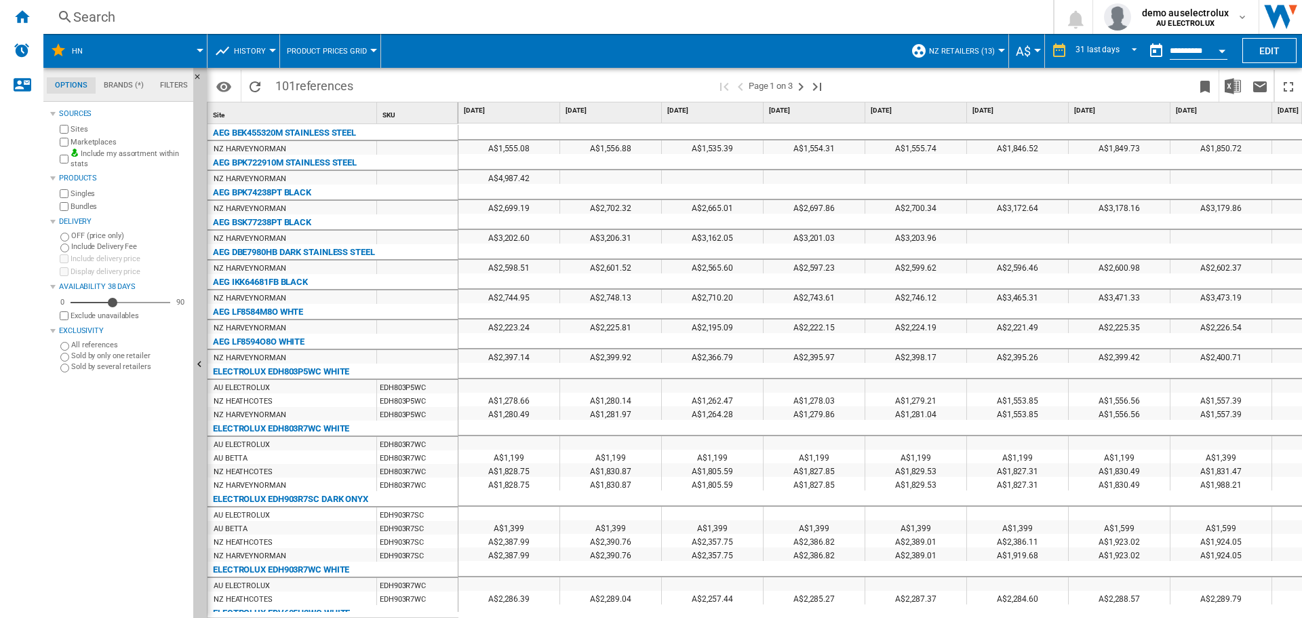
click at [198, 45] on span at bounding box center [151, 51] width 98 height 34
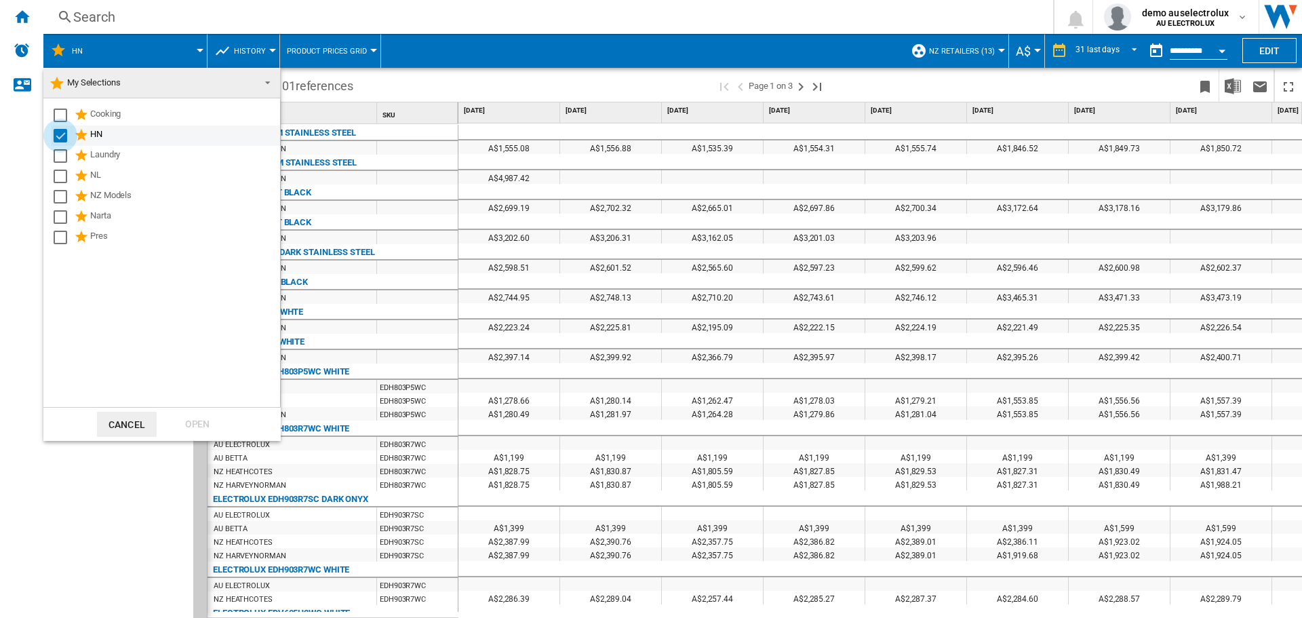
click at [60, 132] on div "Select" at bounding box center [61, 136] width 14 height 14
click at [58, 212] on div "Select" at bounding box center [61, 217] width 14 height 14
click at [203, 413] on div "Open" at bounding box center [198, 424] width 60 height 25
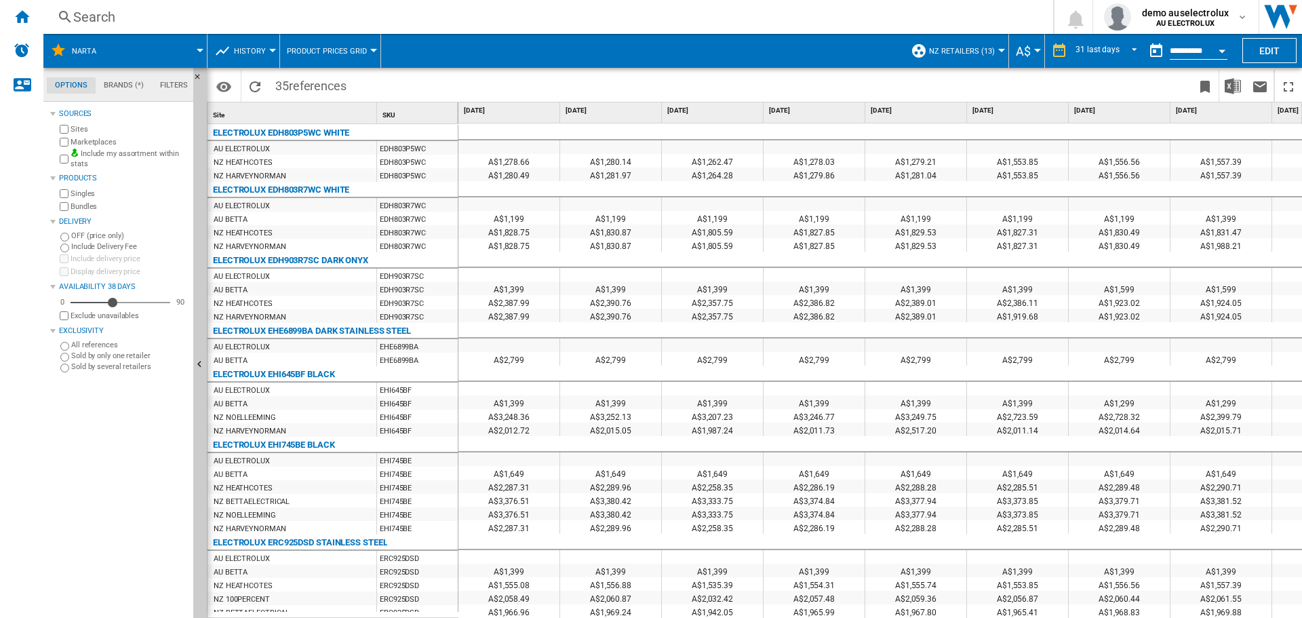
click at [195, 47] on span at bounding box center [157, 51] width 85 height 34
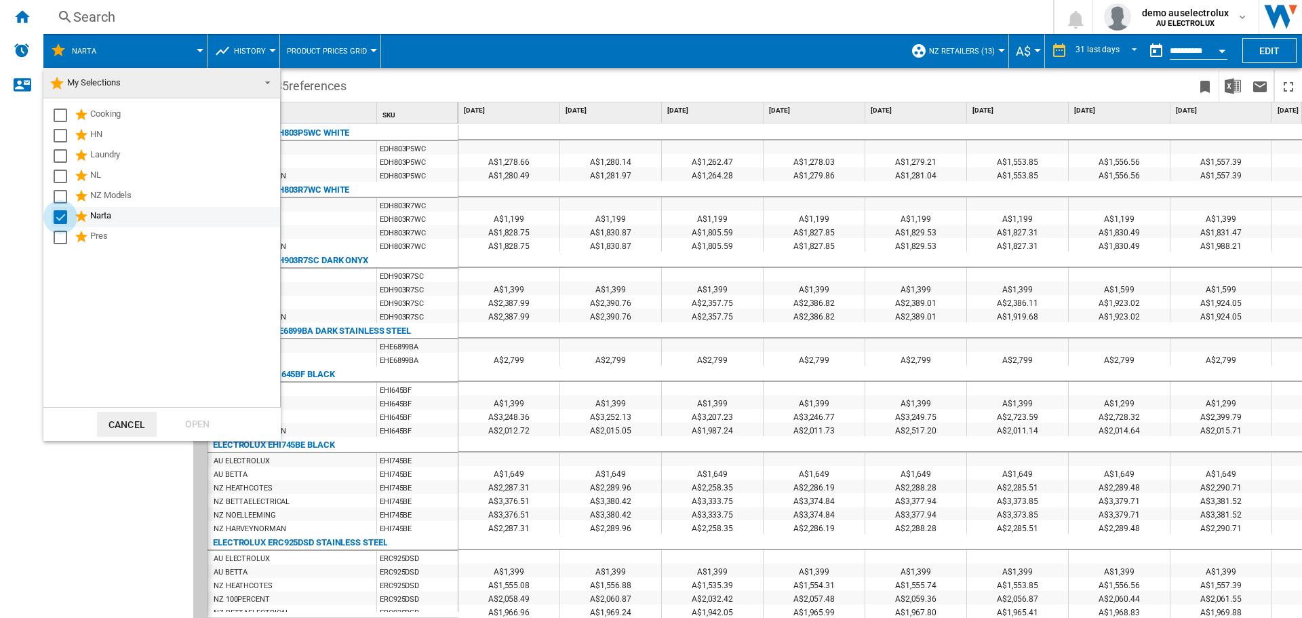
click at [56, 218] on div "Select" at bounding box center [61, 217] width 14 height 14
click at [60, 177] on div "Select" at bounding box center [61, 177] width 14 height 14
click at [208, 421] on div "Open" at bounding box center [198, 424] width 60 height 25
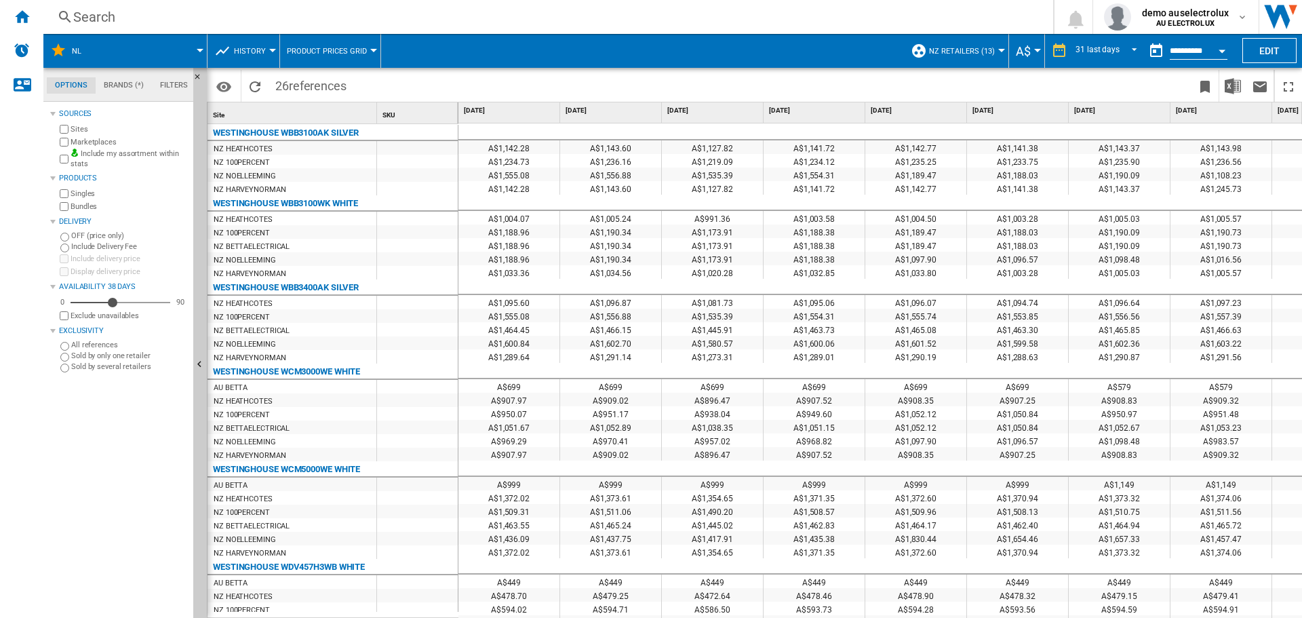
click at [196, 53] on span at bounding box center [150, 51] width 100 height 34
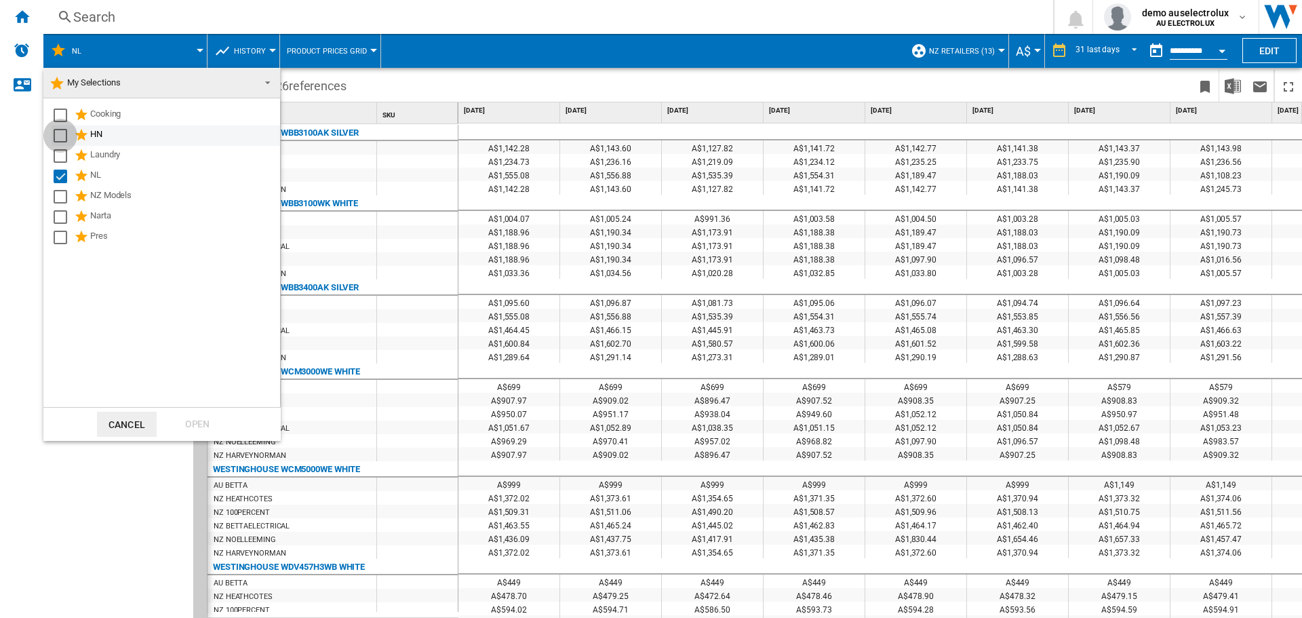
click at [60, 136] on div "Select" at bounding box center [61, 136] width 14 height 14
click at [58, 218] on div "Select" at bounding box center [61, 217] width 14 height 14
click at [194, 423] on div "Open" at bounding box center [198, 424] width 60 height 25
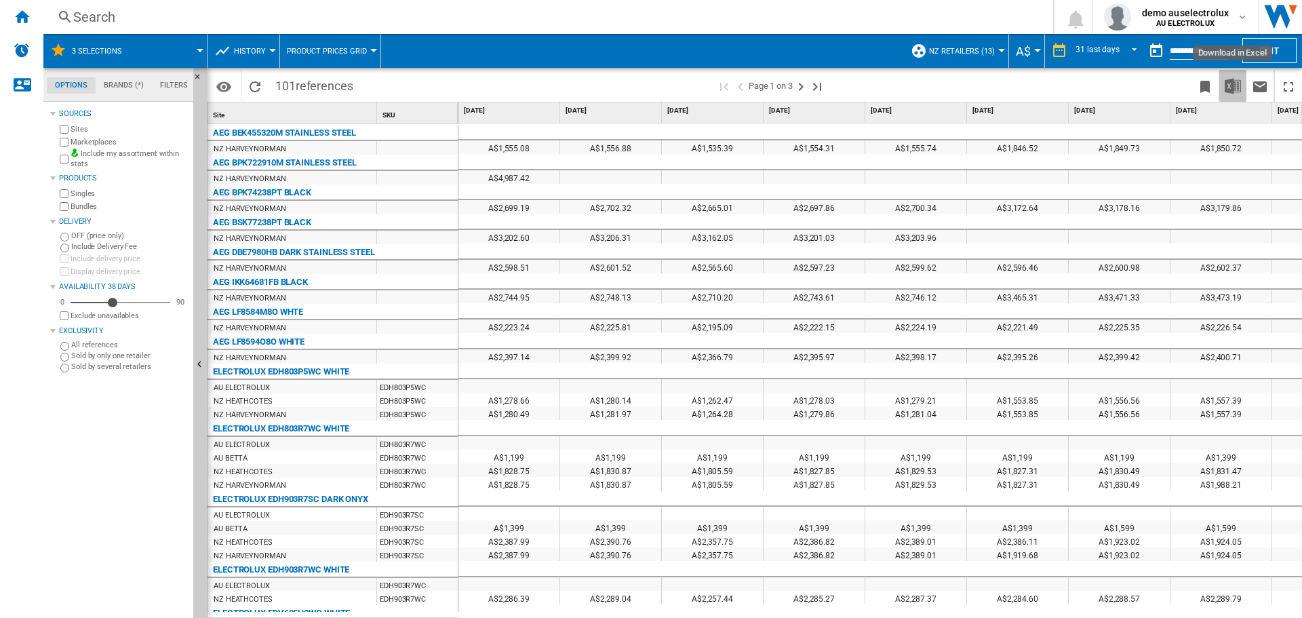
click at [1233, 87] on img "Download in Excel" at bounding box center [1233, 86] width 16 height 16
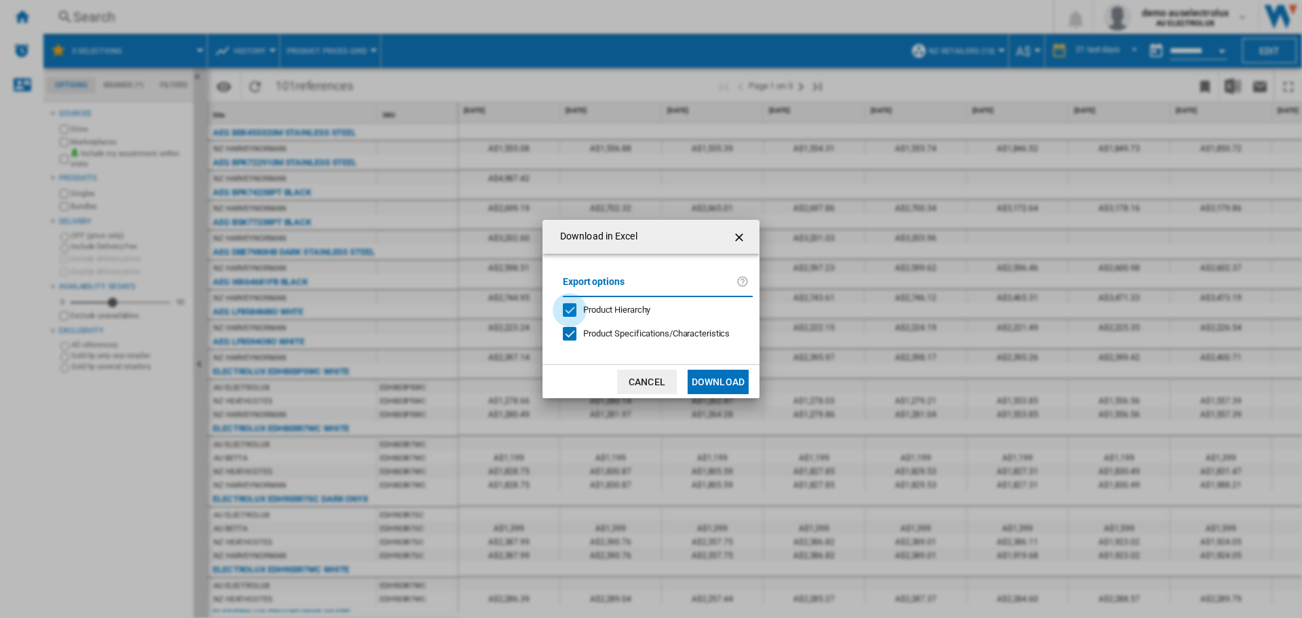
click at [572, 311] on div "Product Hierarchy" at bounding box center [570, 310] width 14 height 14
click at [568, 330] on div at bounding box center [570, 334] width 14 height 14
click at [717, 381] on button "Download" at bounding box center [718, 382] width 61 height 24
